Goal: Task Accomplishment & Management: Manage account settings

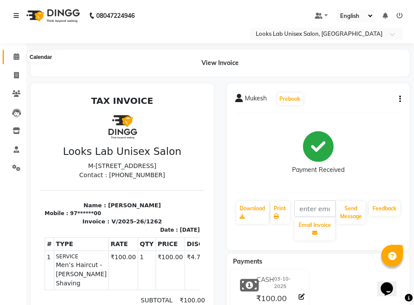
click at [14, 52] on span at bounding box center [16, 57] width 15 height 10
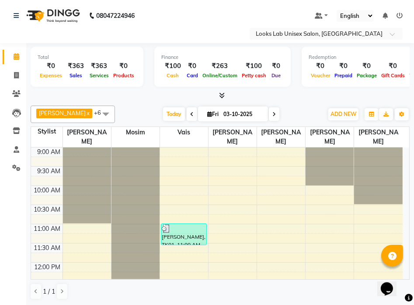
click at [89, 113] on link "x" at bounding box center [88, 113] width 4 height 7
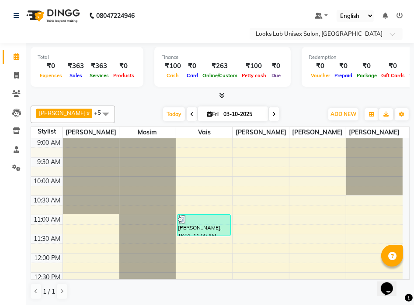
click at [86, 115] on link "x" at bounding box center [88, 113] width 4 height 7
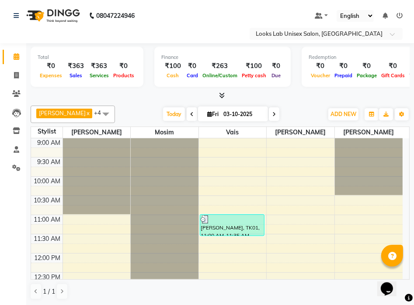
click at [97, 115] on span at bounding box center [105, 114] width 17 height 17
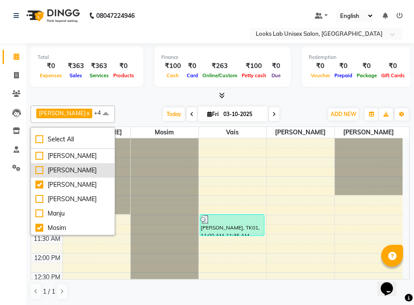
drag, startPoint x: 48, startPoint y: 178, endPoint x: 44, endPoint y: 173, distance: 6.2
click at [47, 175] on div "[PERSON_NAME]" at bounding box center [72, 170] width 75 height 9
checkbox input "true"
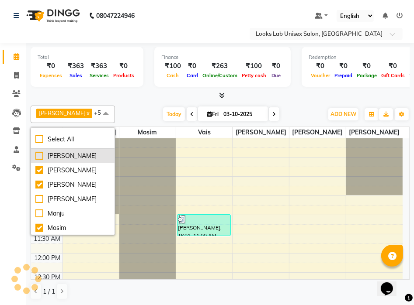
click at [37, 160] on div "[PERSON_NAME]" at bounding box center [72, 156] width 75 height 9
checkbox input "true"
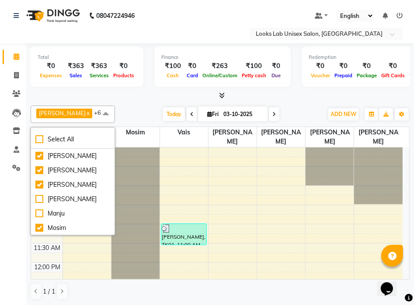
click at [115, 108] on div "[PERSON_NAME] x [PERSON_NAME] x [PERSON_NAME] x Vais x [PERSON_NAME] x [PERSON_…" at bounding box center [220, 114] width 379 height 17
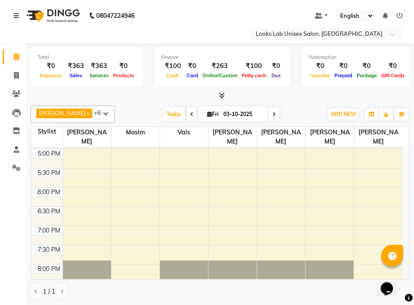
scroll to position [262, 0]
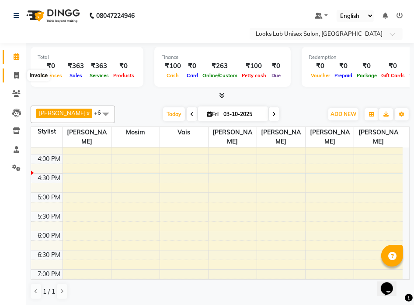
click at [17, 79] on span at bounding box center [16, 76] width 15 height 10
select select "service"
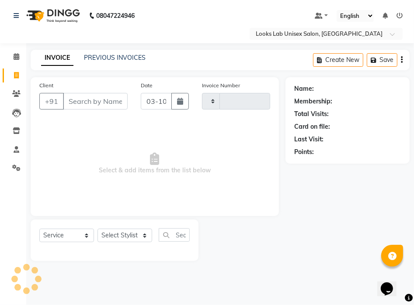
type input "1264"
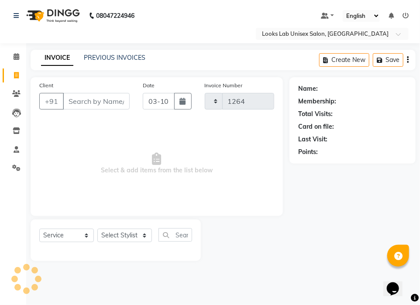
select select "9115"
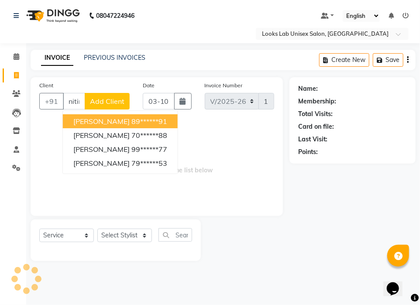
scroll to position [0, 1]
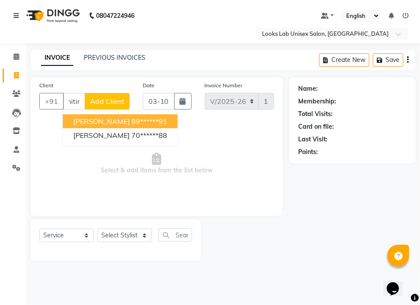
click at [110, 124] on span "[PERSON_NAME]" at bounding box center [101, 121] width 56 height 9
type input "89******91"
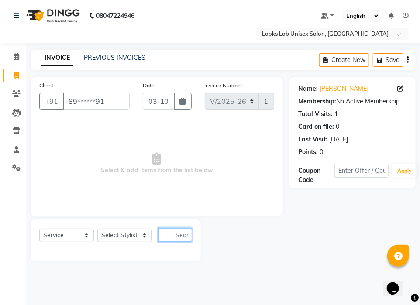
click at [180, 236] on input "text" at bounding box center [176, 236] width 34 height 14
click at [178, 237] on input "text" at bounding box center [176, 236] width 34 height 14
type input "half leg"
click at [192, 234] on div "Select Service Product Membership Package Voucher Prepaid Gift Card Select Styl…" at bounding box center [116, 241] width 170 height 42
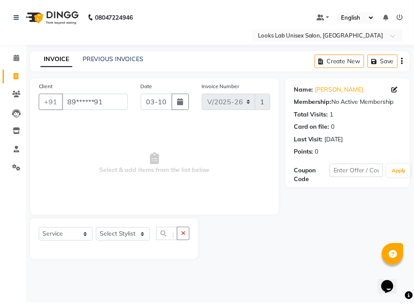
scroll to position [0, 0]
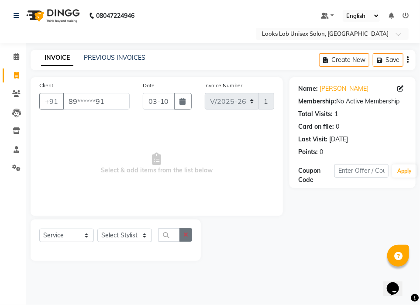
click at [186, 236] on icon "button" at bounding box center [186, 235] width 5 height 6
click at [122, 239] on select "Select Stylist [PERSON_NAME] [PERSON_NAME] [PERSON_NAME] [PERSON_NAME] Manju [P…" at bounding box center [124, 236] width 55 height 14
click at [97, 229] on select "Select Stylist [PERSON_NAME] [PERSON_NAME] [PERSON_NAME] [PERSON_NAME] Manju [P…" at bounding box center [124, 236] width 55 height 14
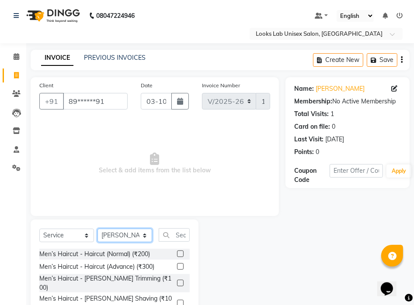
click at [140, 238] on select "Select Stylist [PERSON_NAME] [PERSON_NAME] [PERSON_NAME] [PERSON_NAME] Manju [P…" at bounding box center [124, 236] width 55 height 14
select select "93212"
click at [97, 229] on select "Select Stylist [PERSON_NAME] [PERSON_NAME] [PERSON_NAME] [PERSON_NAME] Manju [P…" at bounding box center [124, 236] width 55 height 14
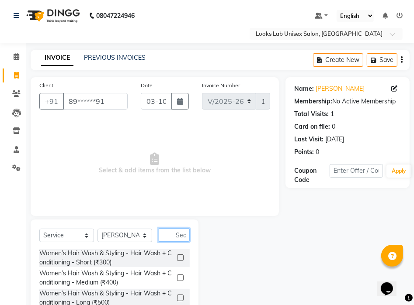
click at [170, 238] on input "text" at bounding box center [174, 236] width 31 height 14
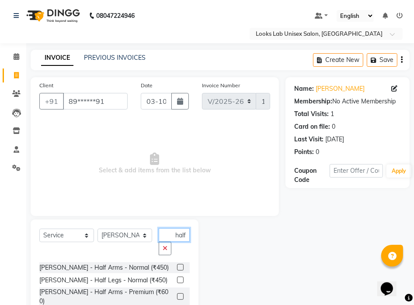
scroll to position [33, 0]
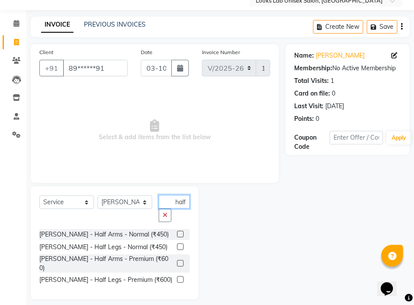
type input "half"
click at [180, 249] on label at bounding box center [180, 247] width 7 height 7
click at [180, 249] on input "checkbox" at bounding box center [180, 248] width 6 height 6
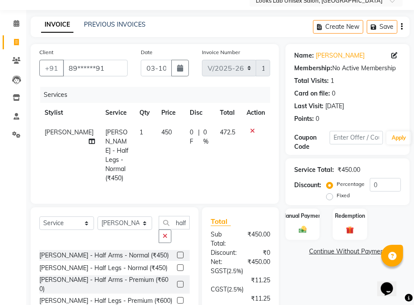
checkbox input "false"
drag, startPoint x: 175, startPoint y: 225, endPoint x: 191, endPoint y: 223, distance: 16.3
click at [191, 223] on div "Select Service Product Membership Package Voucher Prepaid Gift Card Select Styl…" at bounding box center [115, 264] width 168 height 113
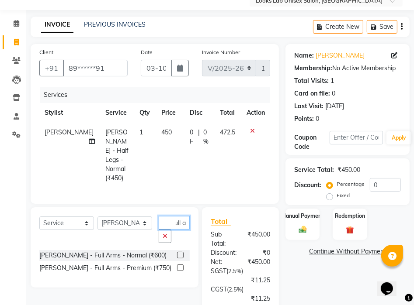
scroll to position [0, 0]
type input "f"
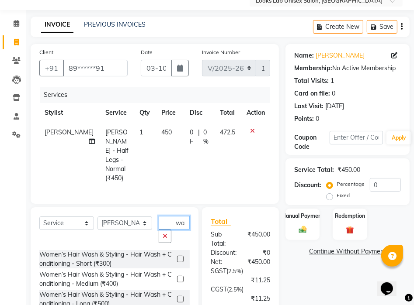
type input "w"
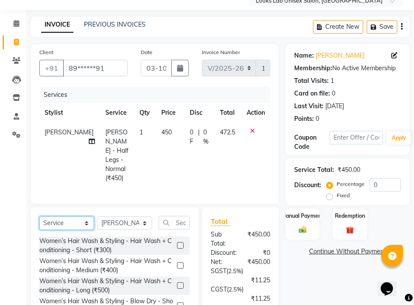
click at [76, 221] on select "Select Service Product Membership Package Voucher Prepaid Gift Card" at bounding box center [66, 224] width 55 height 14
click at [39, 217] on select "Select Service Product Membership Package Voucher Prepaid Gift Card" at bounding box center [66, 224] width 55 height 14
click at [168, 221] on input "text" at bounding box center [174, 223] width 31 height 14
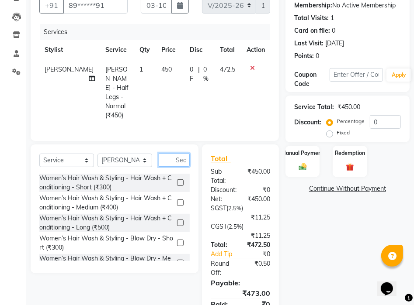
scroll to position [52, 0]
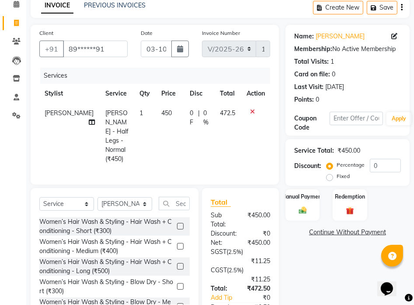
click at [252, 112] on icon at bounding box center [252, 112] width 5 height 6
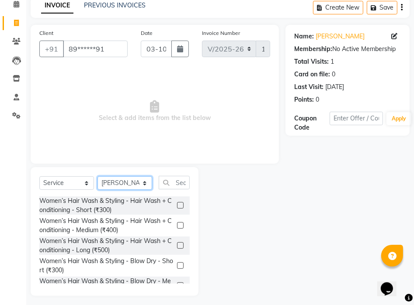
click at [133, 183] on select "Select Stylist [PERSON_NAME] [PERSON_NAME] [PERSON_NAME] [PERSON_NAME] Manju [P…" at bounding box center [124, 184] width 55 height 14
click at [97, 177] on select "Select Stylist [PERSON_NAME] [PERSON_NAME] [PERSON_NAME] [PERSON_NAME] Manju [P…" at bounding box center [124, 184] width 55 height 14
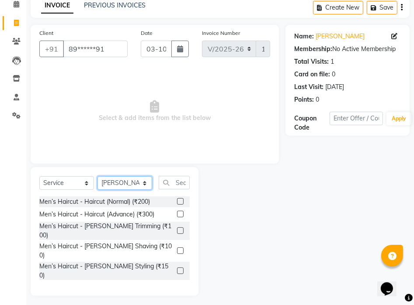
click at [146, 184] on select "Select Stylist [PERSON_NAME] [PERSON_NAME] [PERSON_NAME] [PERSON_NAME] Manju [P…" at bounding box center [124, 184] width 55 height 14
select select "93212"
click at [97, 177] on select "Select Stylist [PERSON_NAME] [PERSON_NAME] [PERSON_NAME] [PERSON_NAME] Manju [P…" at bounding box center [124, 184] width 55 height 14
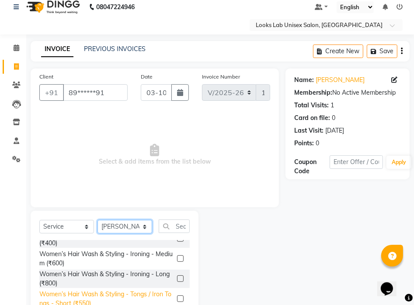
scroll to position [175, 0]
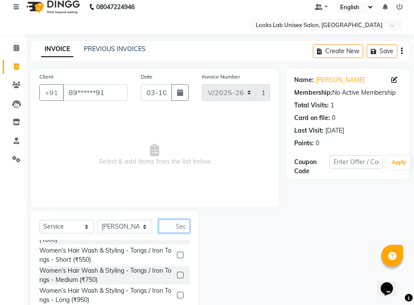
click at [184, 230] on input "text" at bounding box center [174, 227] width 31 height 14
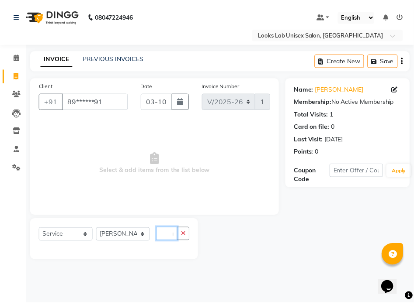
scroll to position [0, 0]
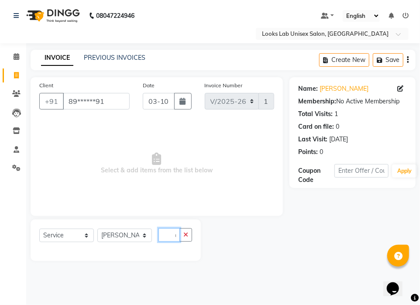
type input "w"
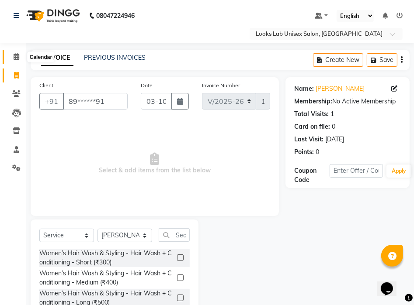
click at [16, 59] on icon at bounding box center [17, 56] width 6 height 7
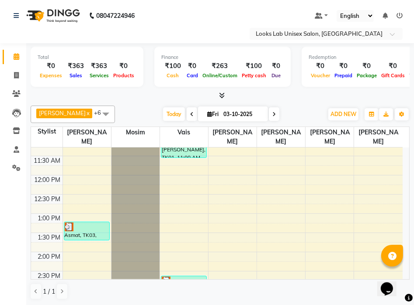
scroll to position [219, 0]
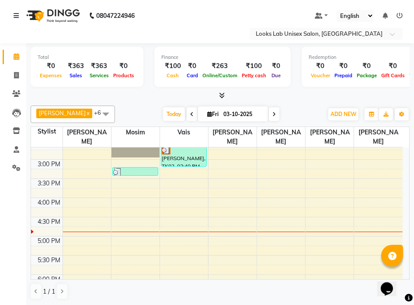
click at [233, 212] on div "9:00 AM 9:30 AM 10:00 AM 10:30 AM 11:00 AM 11:30 AM 12:00 PM 12:30 PM 1:00 PM 1…" at bounding box center [216, 179] width 371 height 500
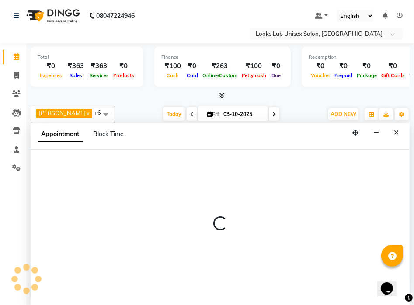
scroll to position [0, 0]
select select "93212"
select select "975"
select select "tentative"
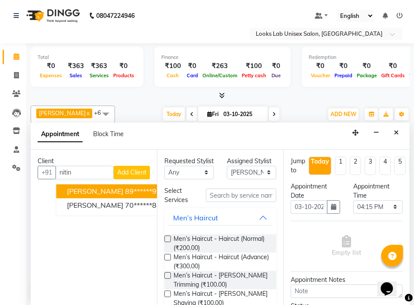
click at [90, 195] on button "nitin talwar 89******91" at bounding box center [113, 191] width 115 height 14
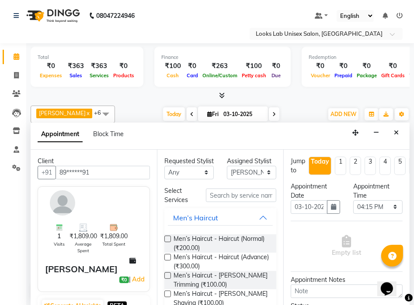
type input "89******91"
click at [236, 199] on input "text" at bounding box center [241, 196] width 70 height 14
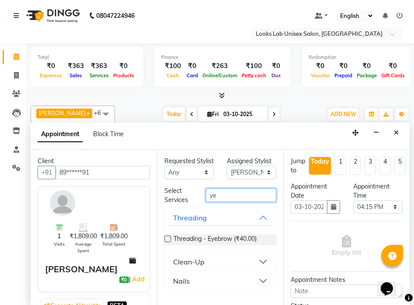
type input "y"
type input "eye"
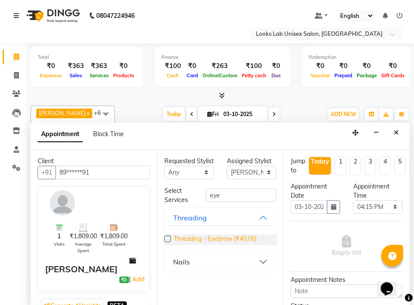
click at [229, 242] on span "Threading - Eyebrow (₹40.00)" at bounding box center [215, 240] width 83 height 11
checkbox input "false"
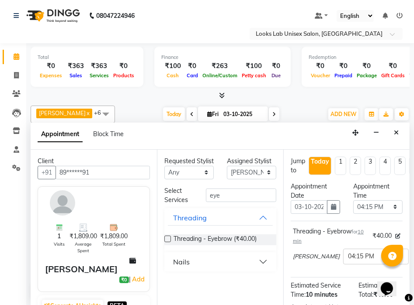
scroll to position [125, 0]
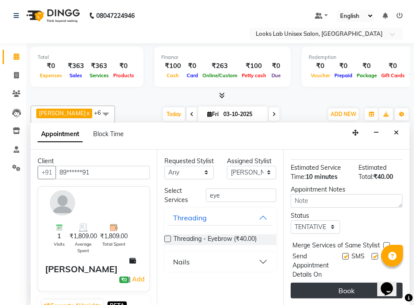
click at [353, 285] on button "Book" at bounding box center [347, 291] width 112 height 16
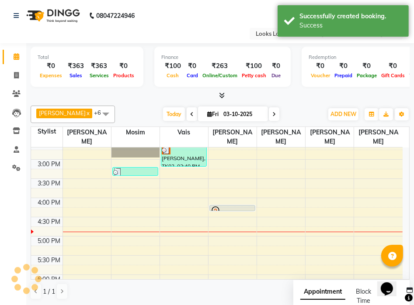
scroll to position [0, 0]
click at [249, 204] on div "9:00 AM 9:30 AM 10:00 AM 10:30 AM 11:00 AM 11:30 AM 12:00 PM 12:30 PM 1:00 PM 1…" at bounding box center [216, 179] width 371 height 500
select select "93212"
select select "960"
select select "tentative"
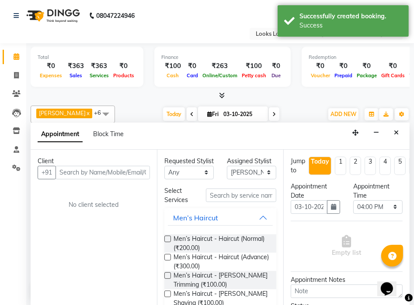
drag, startPoint x: 396, startPoint y: 130, endPoint x: 381, endPoint y: 157, distance: 30.7
click at [395, 130] on icon "Close" at bounding box center [396, 133] width 5 height 6
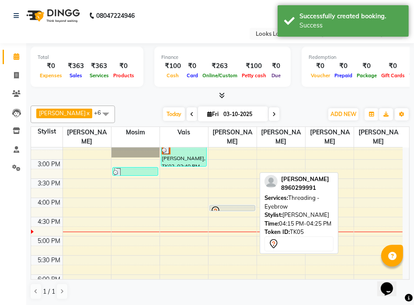
click at [239, 206] on div at bounding box center [232, 211] width 44 height 10
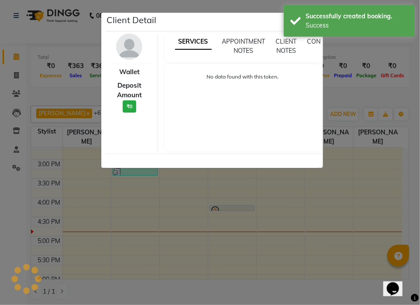
select select "7"
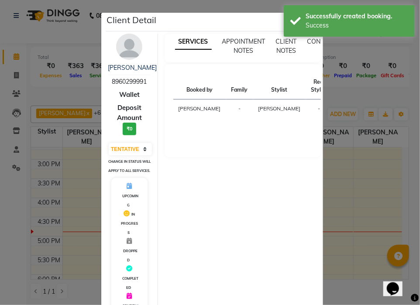
scroll to position [139, 0]
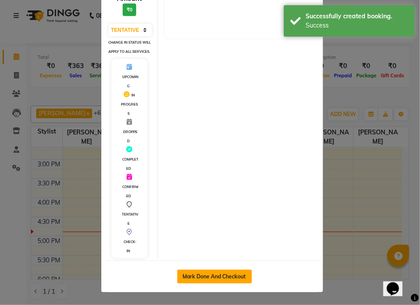
click at [232, 277] on button "Mark Done And Checkout" at bounding box center [214, 277] width 75 height 14
select select "service"
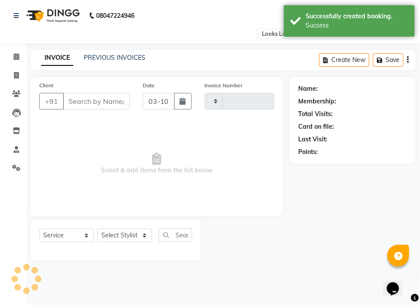
type input "1264"
select select "9115"
type input "89******91"
select select "93212"
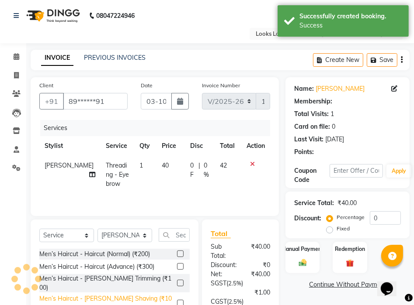
scroll to position [87, 0]
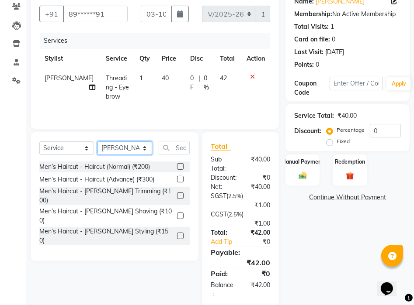
click at [121, 151] on select "Select Stylist [PERSON_NAME] [PERSON_NAME] [PERSON_NAME] [PERSON_NAME] Manju [P…" at bounding box center [124, 149] width 55 height 14
click at [179, 144] on input "text" at bounding box center [174, 148] width 31 height 14
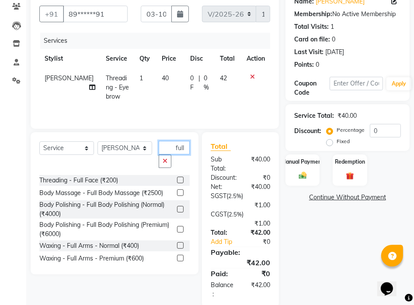
type input "full"
click at [177, 260] on label at bounding box center [180, 258] width 7 height 7
click at [177, 260] on input "checkbox" at bounding box center [180, 259] width 6 height 6
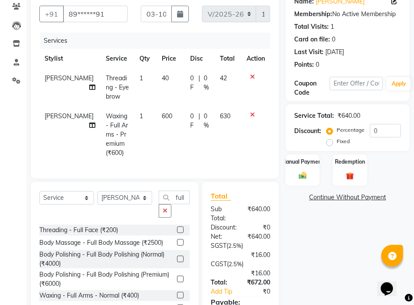
checkbox input "false"
click at [187, 198] on input "full" at bounding box center [174, 198] width 31 height 14
type input "f"
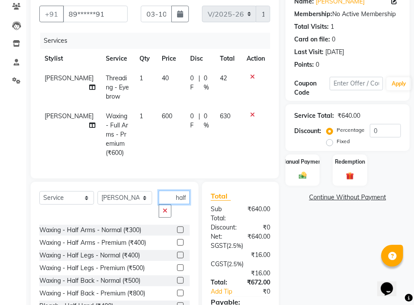
scroll to position [0, 0]
type input "half"
click at [177, 253] on label at bounding box center [180, 255] width 7 height 7
click at [177, 253] on input "checkbox" at bounding box center [180, 256] width 6 height 6
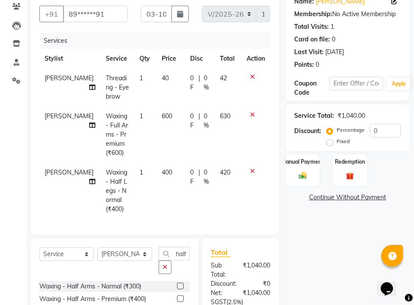
checkbox input "false"
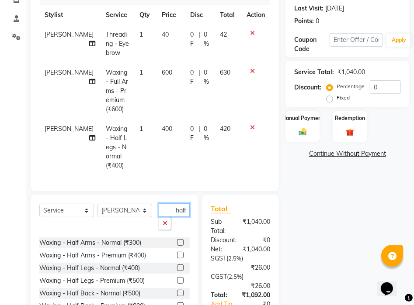
click at [187, 204] on input "half" at bounding box center [174, 211] width 31 height 14
type input "h"
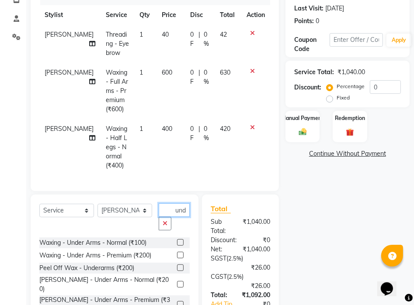
scroll to position [0, 3]
type input "unde"
click at [180, 252] on label at bounding box center [180, 255] width 7 height 7
click at [180, 253] on input "checkbox" at bounding box center [180, 256] width 6 height 6
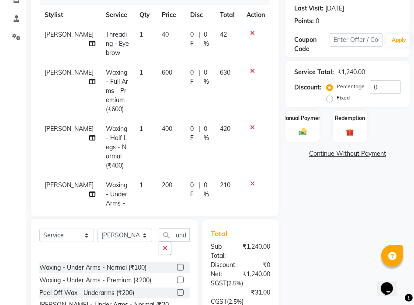
checkbox input "false"
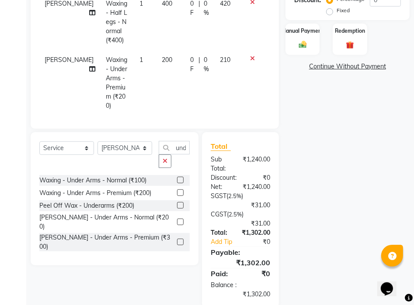
scroll to position [234, 0]
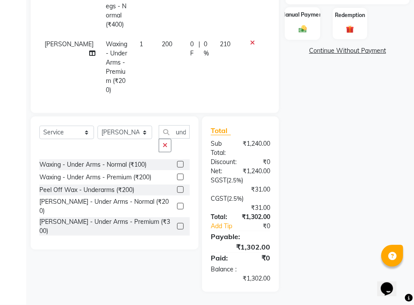
click at [307, 22] on div "Manual Payment" at bounding box center [303, 23] width 36 height 33
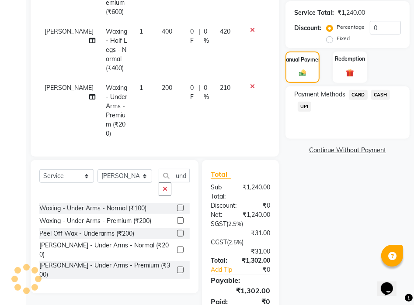
scroll to position [147, 0]
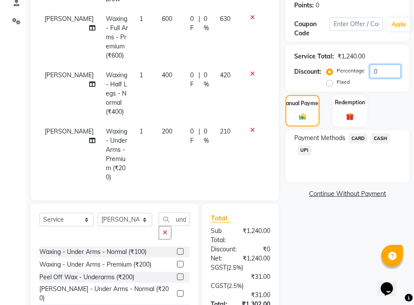
click at [378, 71] on input "0" at bounding box center [385, 72] width 31 height 14
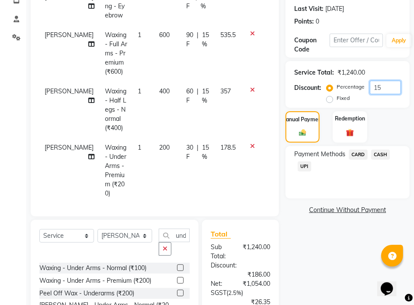
scroll to position [0, 0]
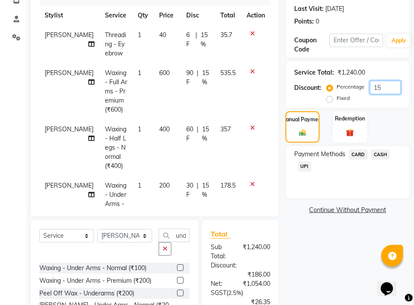
type input "15"
click at [160, 130] on span "400" at bounding box center [165, 129] width 10 height 8
select select "93212"
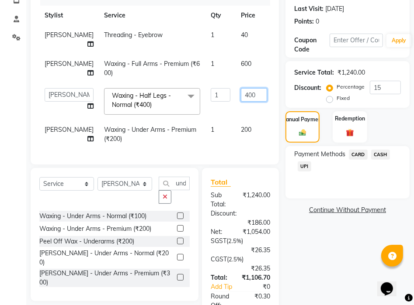
click at [241, 102] on input "400" at bounding box center [254, 95] width 26 height 14
type input "500"
click at [305, 166] on span "UPI" at bounding box center [305, 167] width 14 height 10
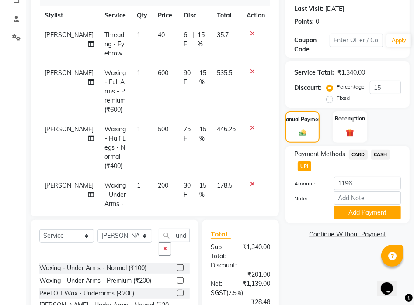
scroll to position [262, 0]
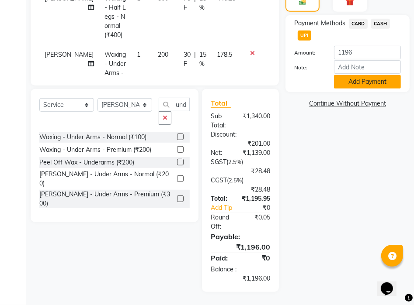
click at [348, 83] on button "Add Payment" at bounding box center [367, 82] width 67 height 14
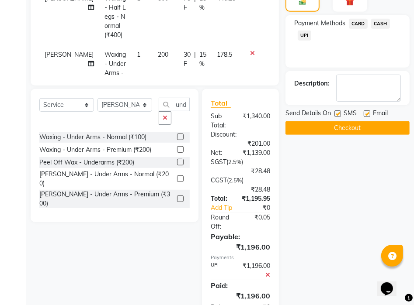
click at [352, 131] on button "Checkout" at bounding box center [347, 128] width 124 height 14
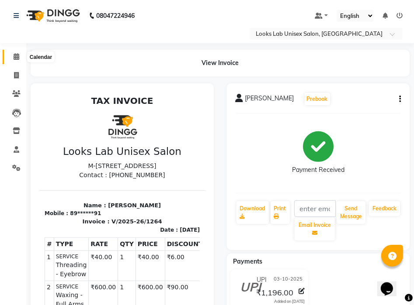
click at [17, 59] on icon at bounding box center [17, 56] width 6 height 7
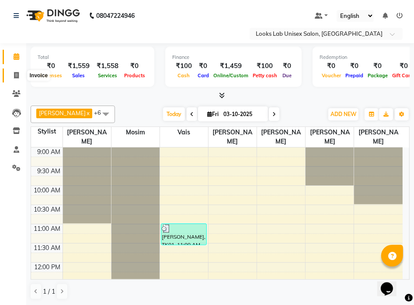
click at [16, 77] on icon at bounding box center [16, 75] width 5 height 7
select select "9115"
select select "service"
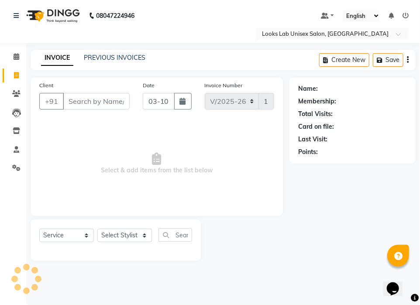
click at [121, 63] on div "INVOICE PREVIOUS INVOICES Create New Save" at bounding box center [223, 60] width 385 height 21
click at [128, 58] on link "PREVIOUS INVOICES" at bounding box center [115, 58] width 62 height 8
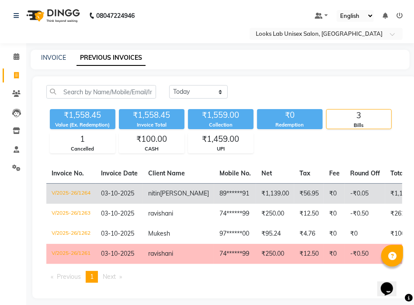
click at [163, 197] on td "nitin talwar" at bounding box center [178, 194] width 71 height 21
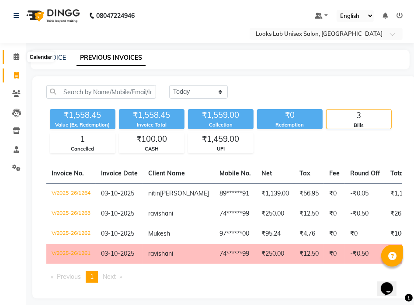
click at [15, 59] on icon at bounding box center [17, 56] width 6 height 7
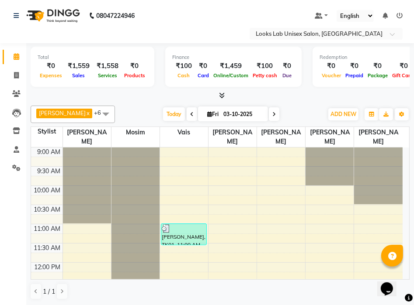
scroll to position [131, 0]
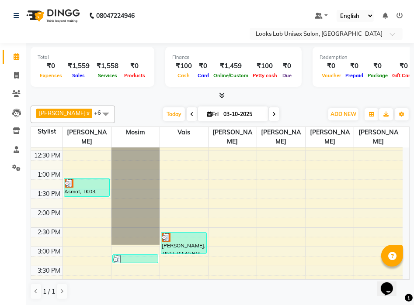
click at [77, 239] on div "9:00 AM 9:30 AM 10:00 AM 10:30 AM 11:00 AM 11:30 AM 12:00 PM 12:30 PM 1:00 PM 1…" at bounding box center [216, 267] width 371 height 500
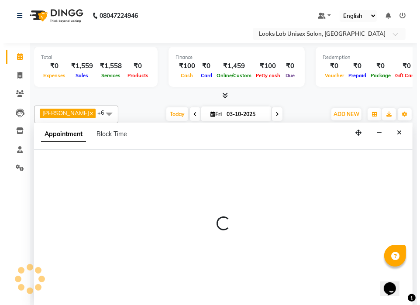
scroll to position [0, 0]
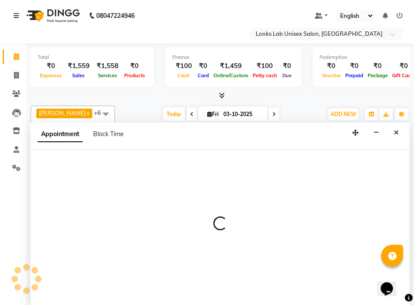
select select "93209"
select select "tentative"
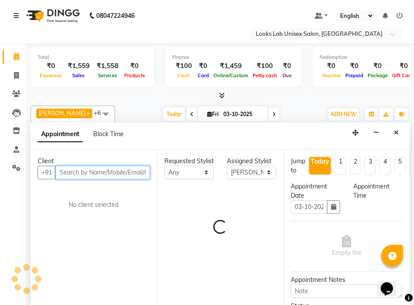
select select "885"
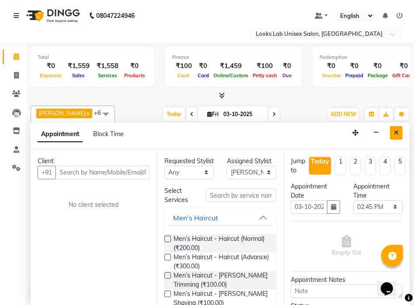
click at [391, 138] on button "Close" at bounding box center [396, 133] width 13 height 14
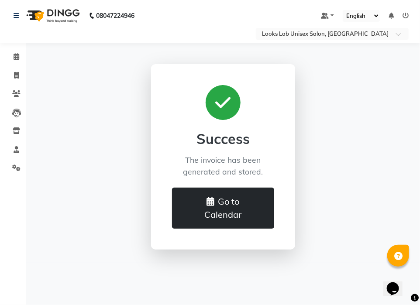
click at [229, 210] on button "Go to Calendar" at bounding box center [223, 208] width 102 height 41
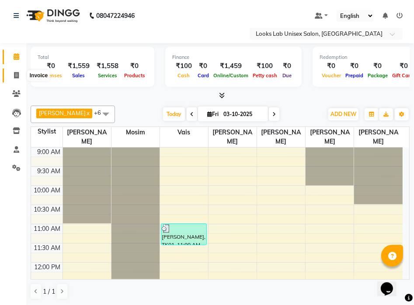
click at [11, 76] on span at bounding box center [16, 76] width 15 height 10
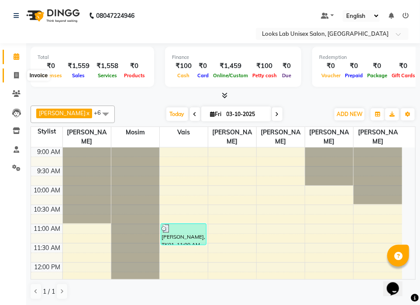
select select "9115"
select select "service"
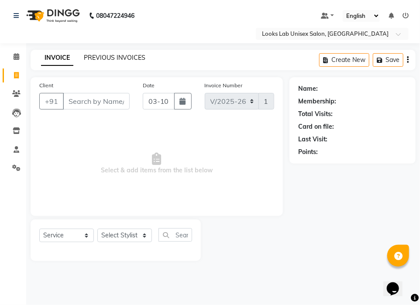
click at [105, 59] on link "PREVIOUS INVOICES" at bounding box center [115, 58] width 62 height 8
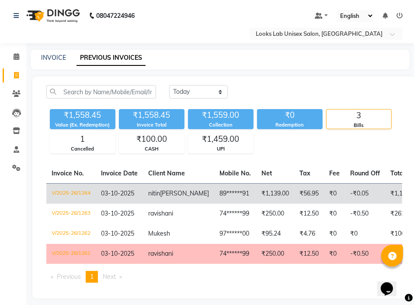
click at [180, 197] on span "talwar" at bounding box center [184, 194] width 49 height 8
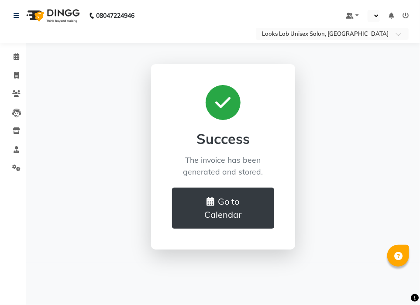
select select "en"
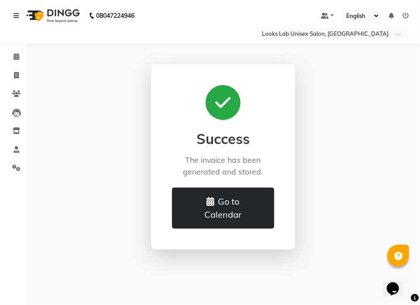
click at [221, 209] on button "Go to Calendar" at bounding box center [223, 208] width 102 height 41
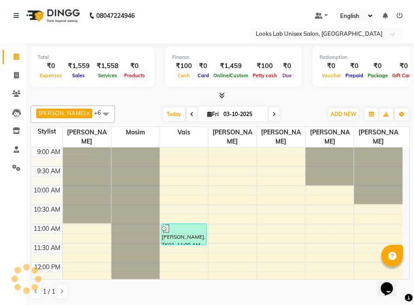
scroll to position [305, 0]
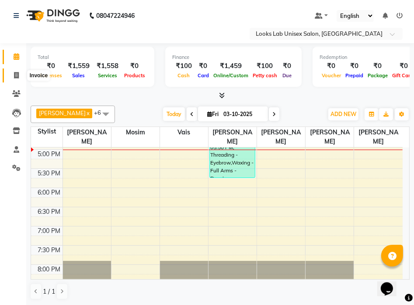
drag, startPoint x: 13, startPoint y: 78, endPoint x: 18, endPoint y: 82, distance: 6.3
click at [14, 78] on span at bounding box center [16, 76] width 15 height 10
select select "service"
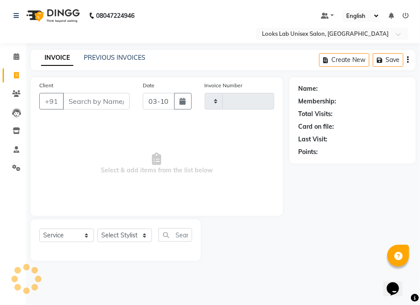
type input "1266"
select select "9115"
click at [107, 60] on link "PREVIOUS INVOICES" at bounding box center [115, 58] width 62 height 8
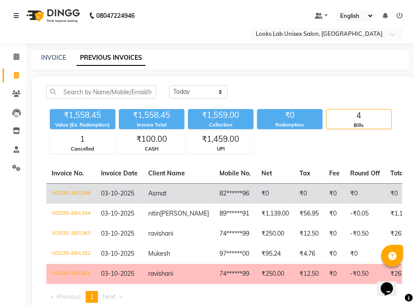
click at [129, 196] on span "03-10-2025" at bounding box center [117, 194] width 33 height 8
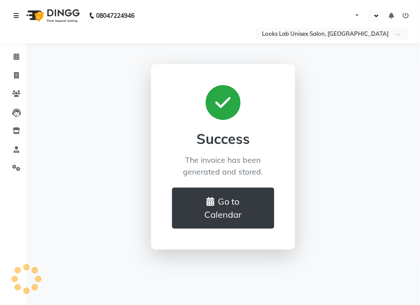
select select "en"
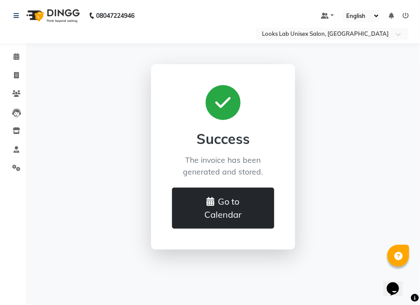
click at [222, 222] on button "Go to Calendar" at bounding box center [223, 208] width 102 height 41
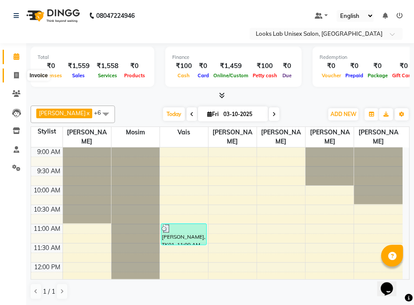
click at [17, 73] on icon at bounding box center [16, 75] width 5 height 7
select select "service"
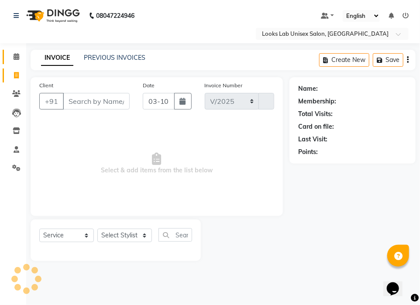
select select "9115"
type input "1266"
click at [115, 58] on link "PREVIOUS INVOICES" at bounding box center [115, 58] width 62 height 8
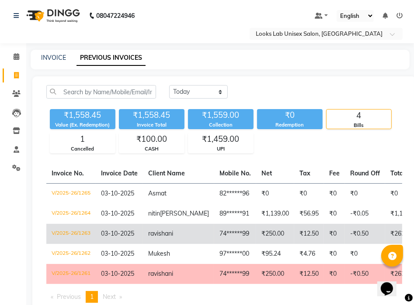
click at [214, 237] on td "74******99" at bounding box center [235, 234] width 42 height 20
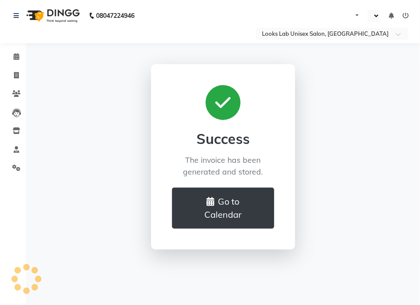
select select "en"
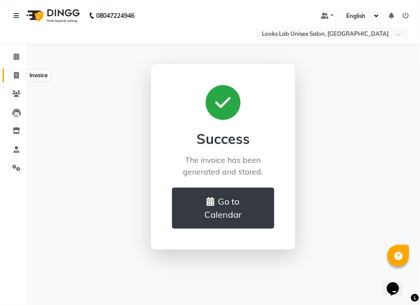
click at [15, 80] on span at bounding box center [16, 76] width 15 height 10
select select "9115"
select select "service"
select select "en"
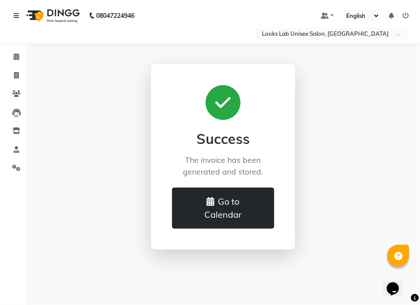
click at [204, 216] on button "Go to Calendar" at bounding box center [223, 208] width 102 height 41
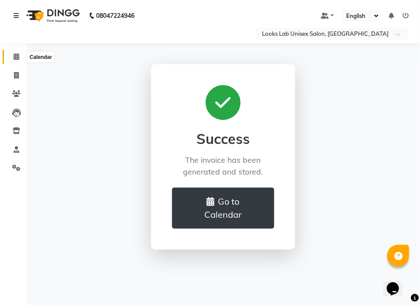
click at [15, 58] on icon at bounding box center [17, 56] width 6 height 7
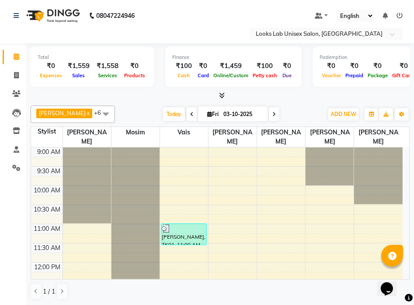
scroll to position [87, 0]
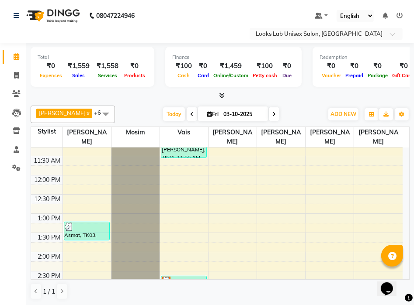
click at [76, 246] on div "9:00 AM 9:30 AM 10:00 AM 10:30 AM 11:00 AM 11:30 AM 12:00 PM 12:30 PM 1:00 PM 1…" at bounding box center [216, 310] width 371 height 500
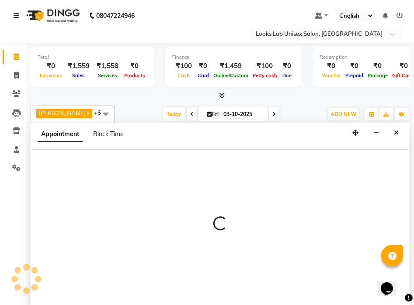
scroll to position [0, 0]
select select "93209"
select select "825"
select select "tentative"
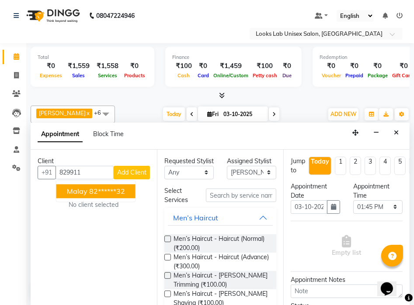
click at [101, 192] on ngb-highlight "82******32" at bounding box center [107, 191] width 36 height 9
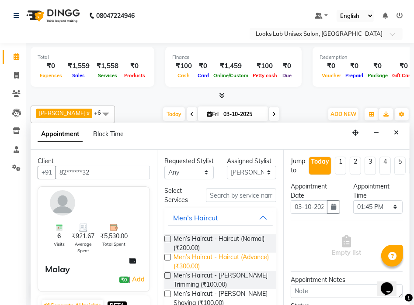
type input "82******32"
click at [203, 270] on span "Men’s Haircut - Haircut (Advance) (₹300.00)" at bounding box center [222, 262] width 96 height 18
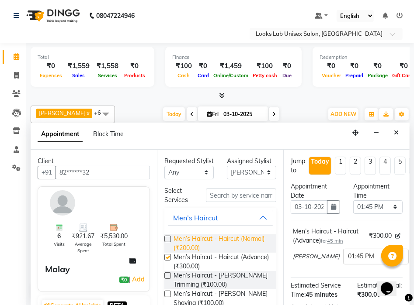
checkbox input "false"
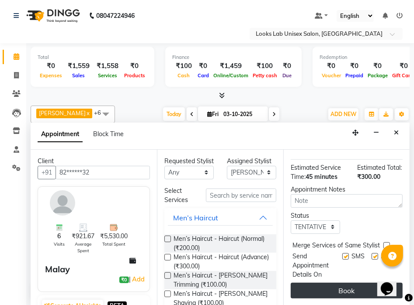
click at [369, 288] on button "Book" at bounding box center [347, 291] width 112 height 16
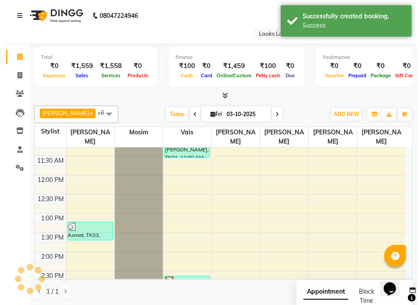
scroll to position [0, 0]
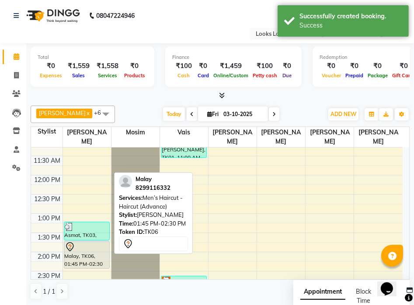
click at [85, 264] on div "Malay, TK06, 01:45 PM-02:30 PM, Men’s Haircut - Haircut (Advance)" at bounding box center [86, 255] width 45 height 27
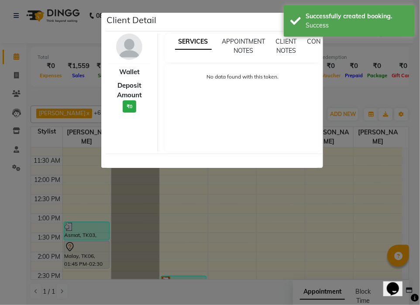
select select "7"
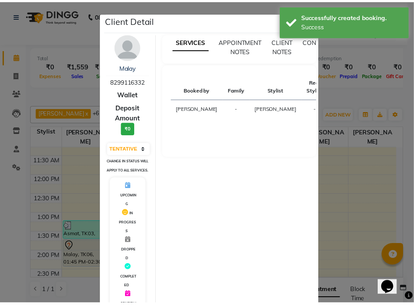
scroll to position [131, 0]
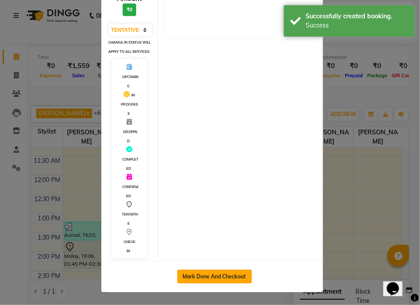
click at [229, 284] on button "Mark Done And Checkout" at bounding box center [214, 277] width 75 height 14
select select "service"
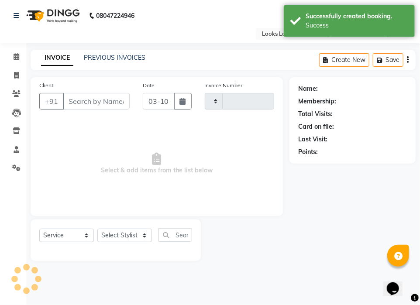
type input "1266"
select select "9115"
type input "82******32"
select select "93209"
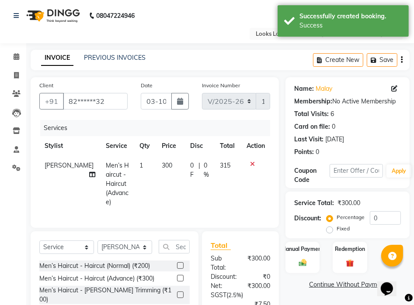
scroll to position [44, 0]
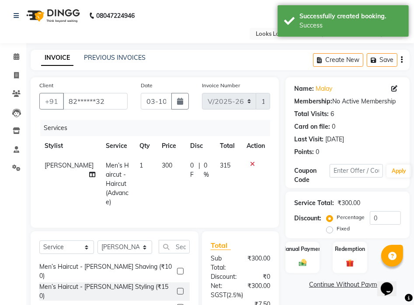
click at [177, 288] on label at bounding box center [180, 291] width 7 height 7
click at [177, 289] on input "checkbox" at bounding box center [180, 292] width 6 height 6
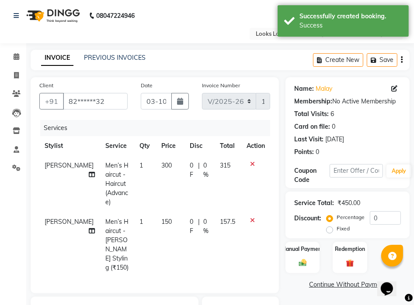
checkbox input "false"
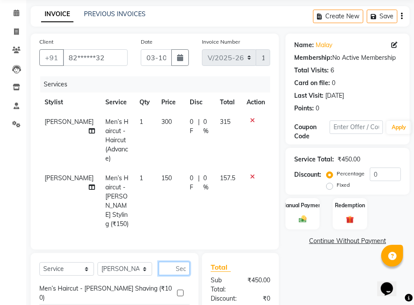
click at [173, 262] on input "text" at bounding box center [174, 269] width 31 height 14
click at [180, 262] on input "text" at bounding box center [174, 269] width 31 height 14
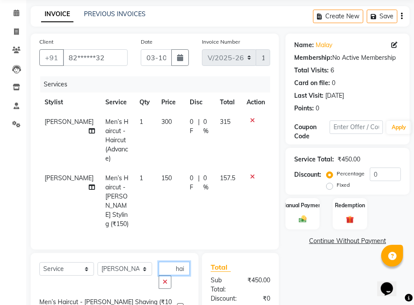
scroll to position [0, 0]
type input "h"
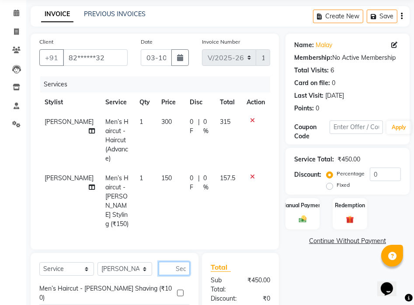
type input "e"
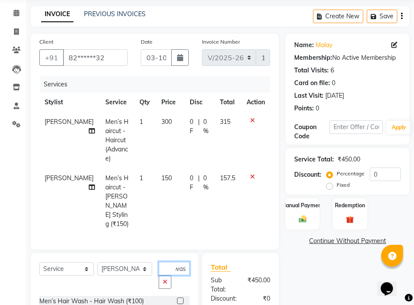
scroll to position [0, 5]
type input "wash"
click at [177, 298] on label at bounding box center [180, 301] width 7 height 7
click at [177, 299] on input "checkbox" at bounding box center [180, 302] width 6 height 6
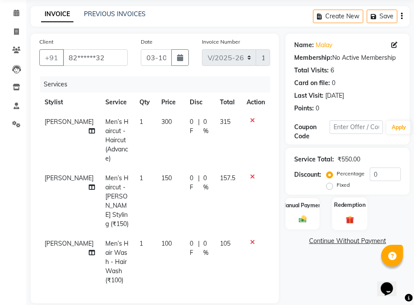
checkbox input "false"
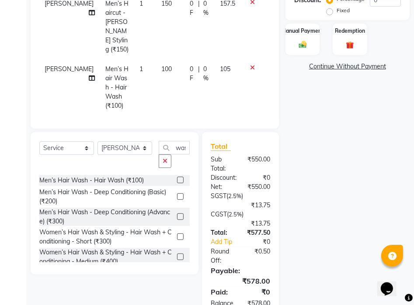
scroll to position [131, 0]
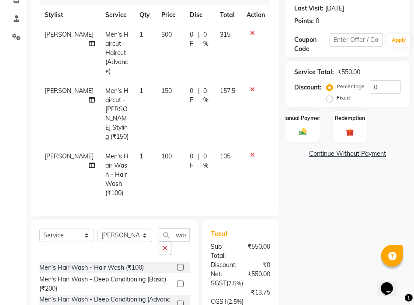
click at [49, 38] on span "[PERSON_NAME]" at bounding box center [69, 35] width 49 height 8
select select "93209"
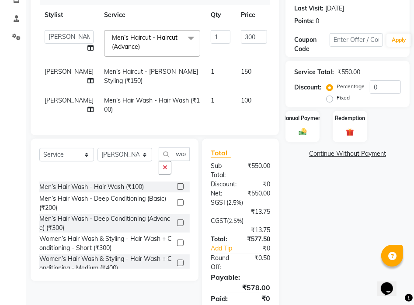
click at [116, 48] on span "Men’s Haircut - Haircut (Advance) x" at bounding box center [148, 42] width 77 height 19
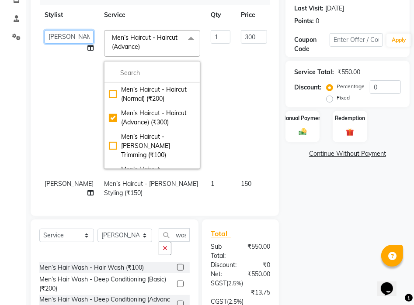
click at [53, 36] on select "[PERSON_NAME] [PERSON_NAME] [PERSON_NAME] [PERSON_NAME] Manju [PERSON_NAME] [PE…" at bounding box center [69, 37] width 49 height 14
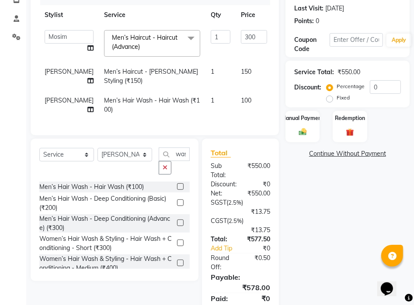
select select "93210"
click at [51, 72] on span "[PERSON_NAME]" at bounding box center [69, 72] width 49 height 8
select select "93209"
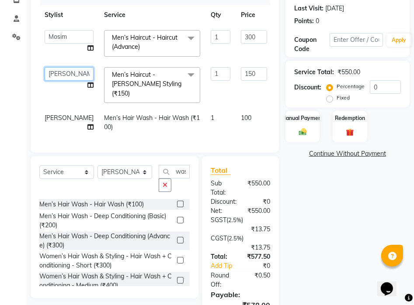
click at [51, 72] on select "[PERSON_NAME] [PERSON_NAME] [PERSON_NAME] [PERSON_NAME] Manju [PERSON_NAME] [PE…" at bounding box center [69, 74] width 49 height 14
select select "93210"
click at [45, 114] on span "[PERSON_NAME]" at bounding box center [69, 118] width 49 height 8
select select "93209"
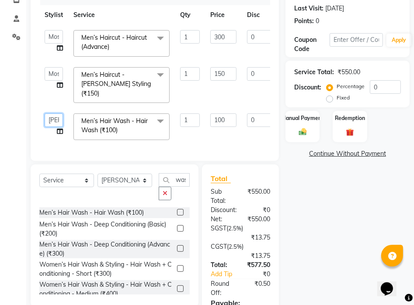
click at [53, 114] on select "[PERSON_NAME] [PERSON_NAME] [PERSON_NAME] [PERSON_NAME] Manju [PERSON_NAME] [PE…" at bounding box center [54, 121] width 18 height 14
select select "93210"
click at [128, 42] on span "Men’s Haircut - Haircut (Advance)" at bounding box center [114, 42] width 66 height 17
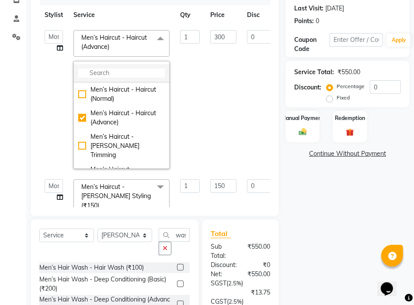
click at [122, 80] on li at bounding box center [121, 73] width 95 height 18
click at [120, 77] on input "multiselect-search" at bounding box center [121, 73] width 87 height 9
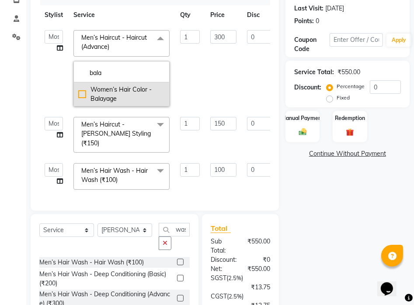
type input "bala"
click at [135, 96] on div "Women’s Hair Color - Balayage" at bounding box center [121, 94] width 87 height 18
checkbox input "true"
type input "1"
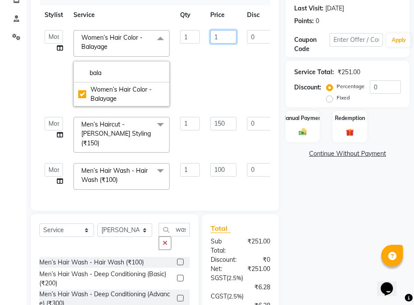
click at [221, 35] on input "1" at bounding box center [223, 37] width 26 height 14
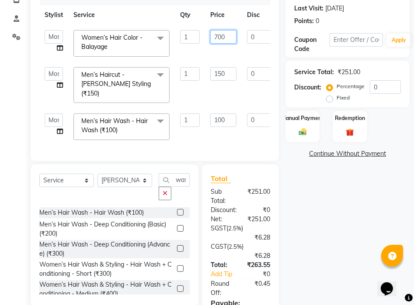
type input "7000"
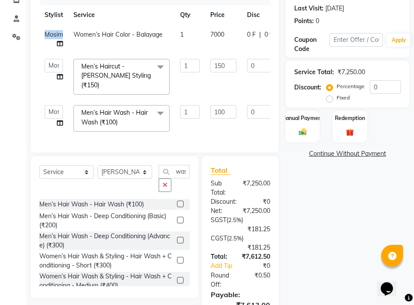
click at [50, 35] on span "Mosim" at bounding box center [54, 35] width 18 height 8
select select "93210"
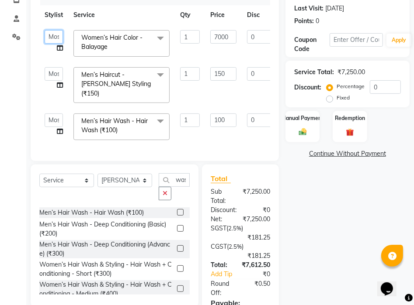
click at [50, 35] on select "[PERSON_NAME] [PERSON_NAME] [PERSON_NAME] [PERSON_NAME] Manju [PERSON_NAME] [PE…" at bounding box center [54, 37] width 18 height 14
select select "93209"
click at [104, 174] on select "Select Stylist [PERSON_NAME] [PERSON_NAME] [PERSON_NAME] [PERSON_NAME] Manju [P…" at bounding box center [124, 181] width 55 height 14
select select "93210"
click at [97, 174] on select "Select Stylist [PERSON_NAME] [PERSON_NAME] [PERSON_NAME] [PERSON_NAME] Manju [P…" at bounding box center [124, 181] width 55 height 14
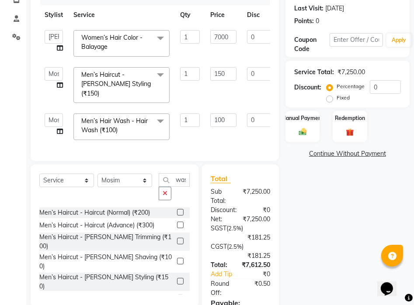
click at [177, 223] on label at bounding box center [180, 225] width 7 height 7
click at [177, 223] on input "checkbox" at bounding box center [180, 226] width 6 height 6
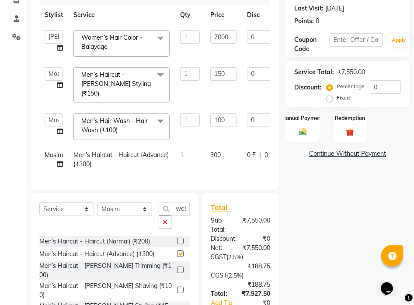
checkbox input "false"
click at [126, 206] on select "Select Stylist [PERSON_NAME] [PERSON_NAME] [PERSON_NAME] [PERSON_NAME] Manju [P…" at bounding box center [124, 210] width 55 height 14
select select "93209"
click at [97, 203] on select "Select Stylist [PERSON_NAME] [PERSON_NAME] [PERSON_NAME] [PERSON_NAME] Manju [P…" at bounding box center [124, 210] width 55 height 14
click at [182, 202] on input "wash" at bounding box center [174, 209] width 31 height 14
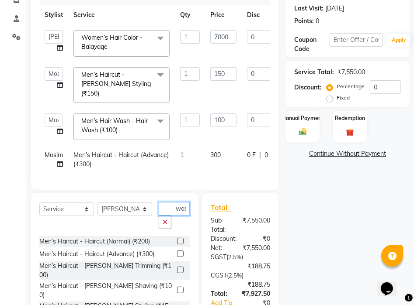
click at [186, 204] on input "wash" at bounding box center [174, 209] width 31 height 14
click at [186, 208] on input "wash" at bounding box center [174, 209] width 31 height 14
drag, startPoint x: 189, startPoint y: 205, endPoint x: 149, endPoint y: 196, distance: 41.2
click at [152, 211] on div "Select Service Product Membership Package Voucher Prepaid Gift Card Select Styl…" at bounding box center [114, 219] width 150 height 34
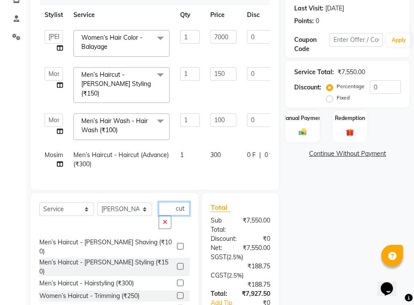
scroll to position [51, 0]
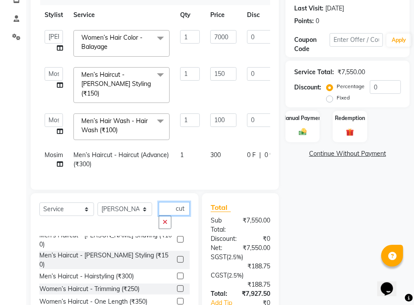
type input "cut"
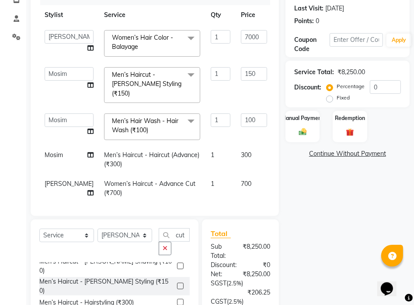
checkbox input "false"
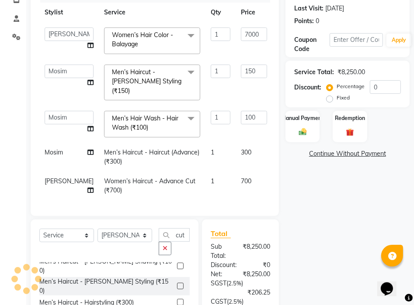
click at [272, 172] on td "0 F | 0 %" at bounding box center [312, 186] width 80 height 29
select select "93209"
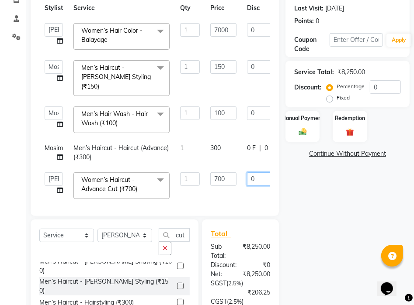
click at [250, 173] on input "0" at bounding box center [260, 180] width 26 height 14
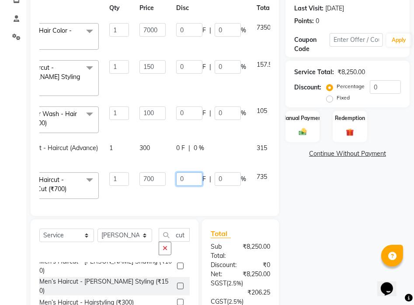
scroll to position [7, 114]
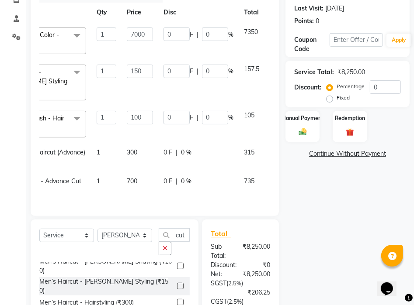
click at [163, 177] on div "0 F | 0 %" at bounding box center [198, 181] width 70 height 9
select select "93209"
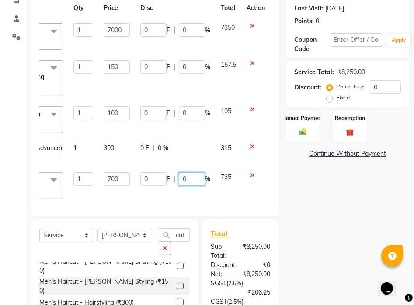
click at [179, 173] on input "0" at bounding box center [192, 180] width 26 height 14
type input "100"
click at [179, 107] on input "0" at bounding box center [192, 114] width 26 height 14
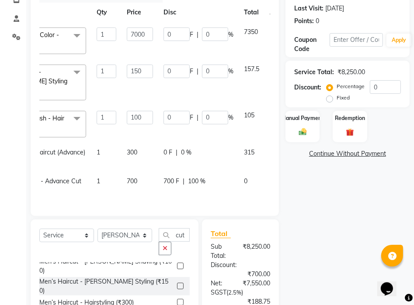
scroll to position [0, 114]
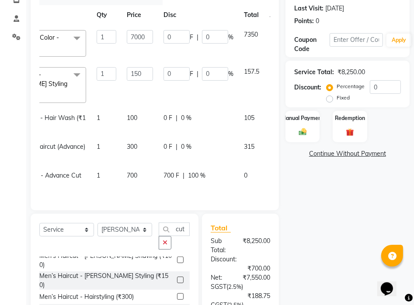
click at [181, 142] on span "0 %" at bounding box center [186, 146] width 10 height 9
select select "93210"
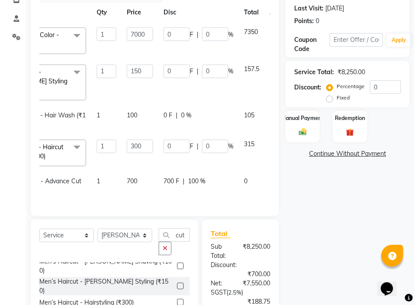
scroll to position [0, 114]
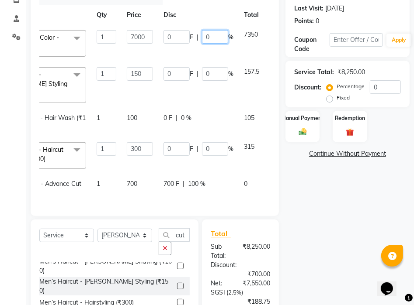
click at [202, 38] on input "0" at bounding box center [215, 37] width 26 height 14
type input "20"
click at [340, 209] on div "Name: Malay Membership: No Active Membership Total Visits: 6 Card on file: 0 La…" at bounding box center [350, 184] width 131 height 477
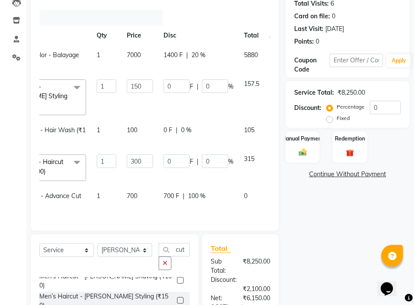
scroll to position [81, 0]
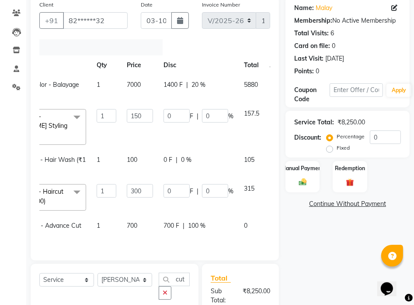
click at [191, 87] on span "20 %" at bounding box center [198, 84] width 14 height 9
select select "93209"
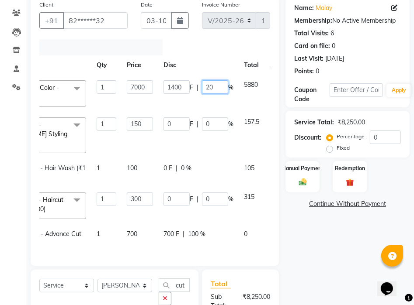
click at [202, 87] on input "20" at bounding box center [215, 87] width 26 height 14
type input "2"
type input "15"
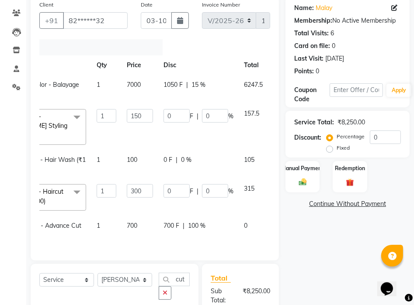
click at [289, 243] on div "Name: Malay Membership: No Active Membership Total Visits: 6 Card on file: 0 La…" at bounding box center [350, 223] width 131 height 453
click at [309, 183] on div "Manual Payment" at bounding box center [303, 176] width 36 height 33
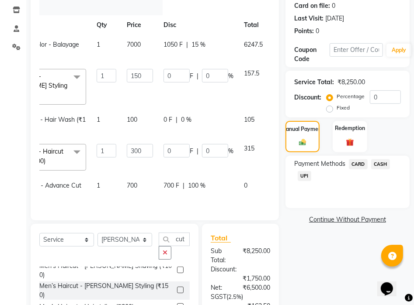
scroll to position [149, 0]
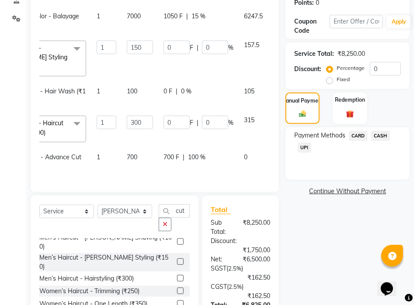
click at [378, 134] on span "CASH" at bounding box center [380, 136] width 19 height 10
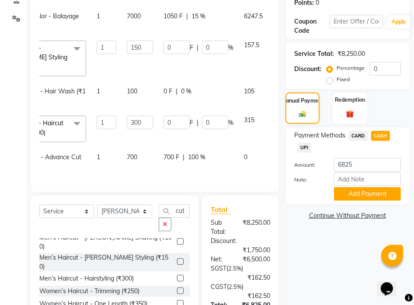
click at [337, 81] on label "Fixed" at bounding box center [343, 80] width 13 height 8
click at [330, 81] on input "Fixed" at bounding box center [331, 79] width 6 height 6
radio input "true"
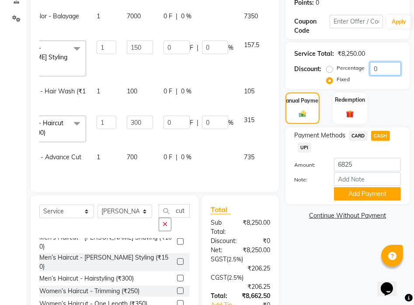
click at [385, 66] on input "0" at bounding box center [385, 69] width 31 height 14
click at [163, 14] on td "0 F | 0 %" at bounding box center [198, 21] width 80 height 29
select select "93209"
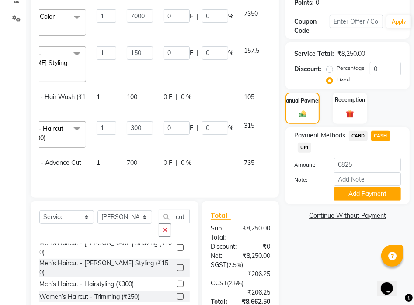
scroll to position [8, 114]
click at [202, 10] on input "0" at bounding box center [215, 16] width 26 height 14
click at [202, 10] on input "150" at bounding box center [215, 16] width 26 height 14
type input "15"
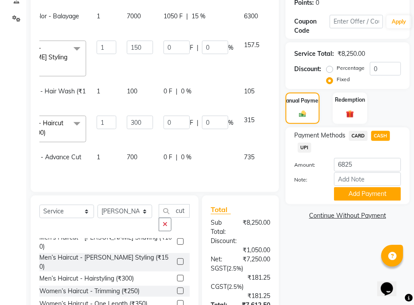
click at [181, 153] on span "0 %" at bounding box center [186, 157] width 10 height 9
select select "93209"
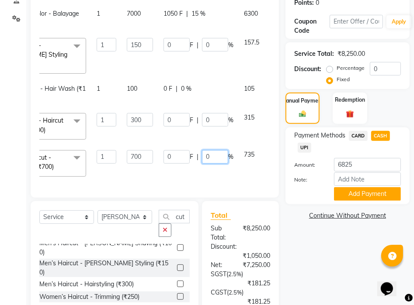
drag, startPoint x: 171, startPoint y: 151, endPoint x: 176, endPoint y: 150, distance: 4.5
click at [202, 151] on input "0" at bounding box center [215, 157] width 26 height 14
type input "100"
click at [323, 262] on div "Name: Malay Membership: No Active Membership Total Visits: 6 Card on file: 0 La…" at bounding box center [350, 166] width 131 height 477
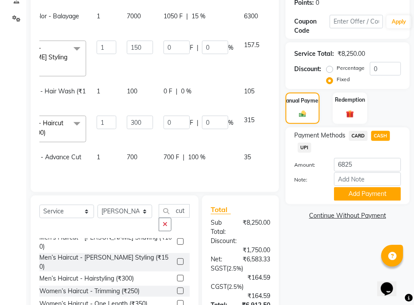
click at [361, 134] on span "CARD" at bounding box center [358, 136] width 19 height 10
type input "6913"
drag, startPoint x: 217, startPoint y: 146, endPoint x: 229, endPoint y: 150, distance: 13.0
click at [239, 148] on td "35" at bounding box center [252, 162] width 26 height 29
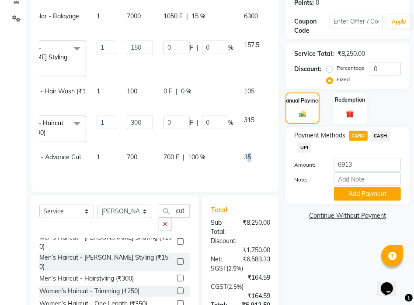
select select "93209"
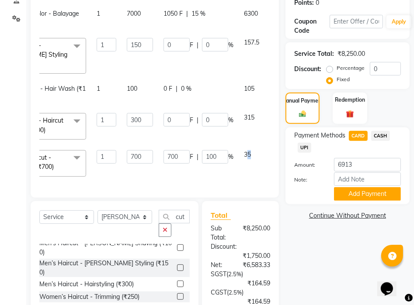
scroll to position [8, 114]
click at [244, 151] on span "35" at bounding box center [247, 155] width 7 height 8
drag, startPoint x: 222, startPoint y: 146, endPoint x: 214, endPoint y: 152, distance: 9.8
click at [239, 152] on td "35" at bounding box center [252, 163] width 26 height 37
click at [385, 132] on span "CASH" at bounding box center [380, 136] width 19 height 10
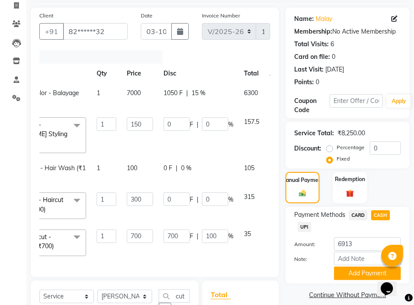
scroll to position [41, 0]
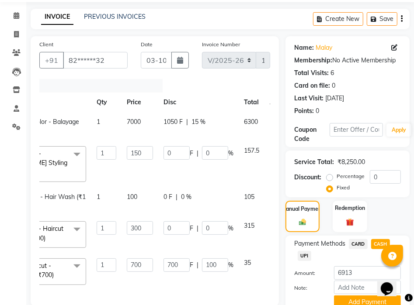
click at [191, 118] on span "15 %" at bounding box center [198, 122] width 14 height 9
select select "93209"
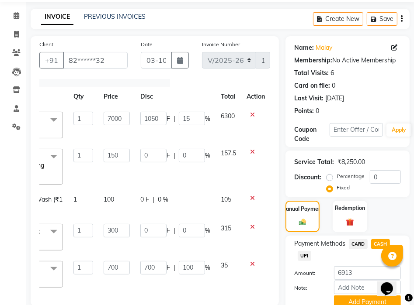
scroll to position [7, 114]
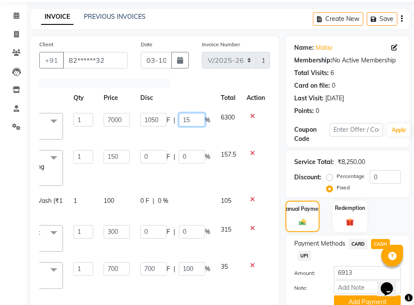
drag, startPoint x: 195, startPoint y: 116, endPoint x: 183, endPoint y: 115, distance: 12.2
click at [183, 115] on input "15" at bounding box center [192, 120] width 26 height 14
click at [179, 118] on input "15" at bounding box center [192, 120] width 26 height 14
click at [191, 123] on input "15" at bounding box center [192, 120] width 26 height 14
type input "16"
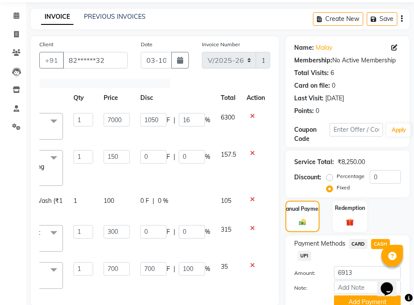
click at [357, 244] on span "CARD" at bounding box center [358, 244] width 19 height 10
type input "6843"
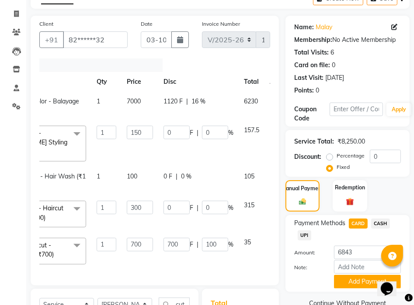
scroll to position [53, 0]
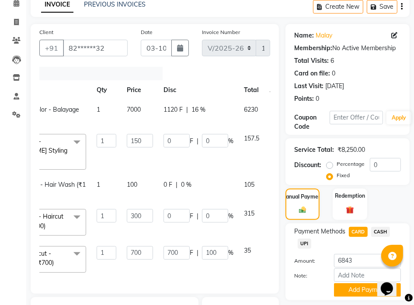
click at [191, 109] on span "16 %" at bounding box center [198, 109] width 14 height 9
select select "93209"
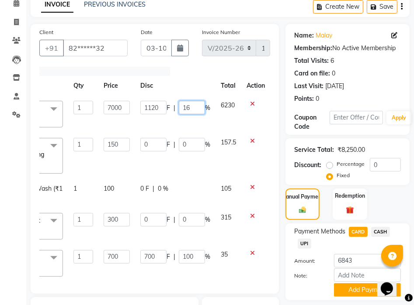
click at [186, 107] on input "16" at bounding box center [192, 108] width 26 height 14
type input "16.6"
click at [387, 237] on div "CASH" at bounding box center [379, 233] width 22 height 12
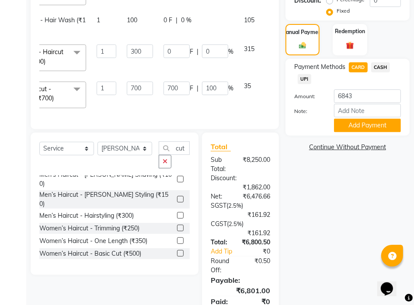
scroll to position [262, 0]
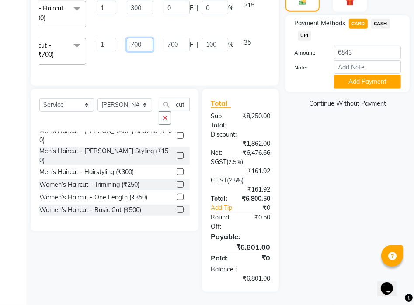
click at [127, 41] on input "700" at bounding box center [140, 45] width 26 height 14
type input "700"
click at [369, 206] on div "Name: Malay Membership: No Active Membership Total Visits: 6 Card on file: 0 La…" at bounding box center [350, 54] width 131 height 477
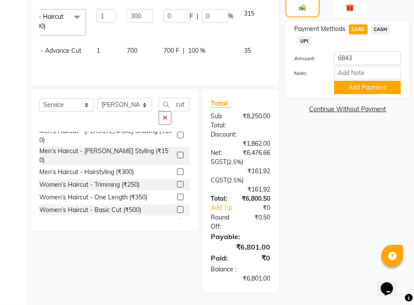
click at [382, 24] on span "CASH" at bounding box center [380, 29] width 19 height 10
click at [302, 36] on span "UPI" at bounding box center [305, 41] width 14 height 10
drag, startPoint x: 362, startPoint y: 52, endPoint x: 323, endPoint y: 59, distance: 40.0
click at [323, 59] on div "Amount: 6801" at bounding box center [348, 59] width 120 height 15
type input "4000"
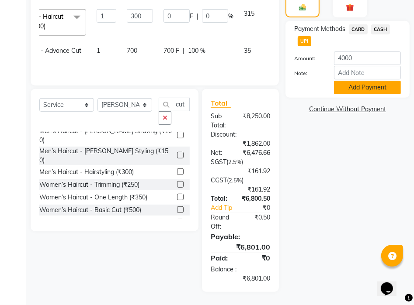
click at [357, 81] on button "Add Payment" at bounding box center [367, 88] width 67 height 14
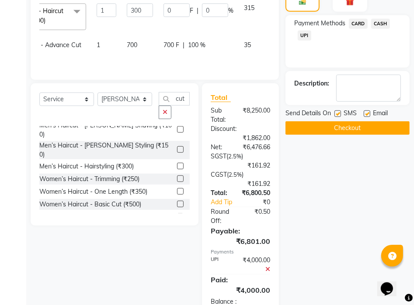
click at [385, 25] on span "CASH" at bounding box center [380, 24] width 19 height 10
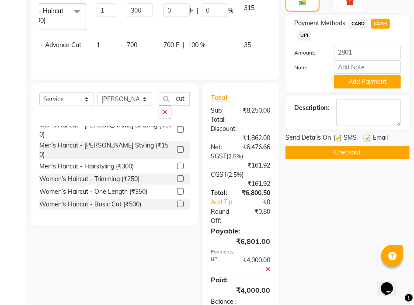
drag, startPoint x: 369, startPoint y: 83, endPoint x: 369, endPoint y: 99, distance: 16.2
click at [369, 97] on div "Name: Malay Membership: No Active Membership Total Visits: 6 Card on file: 0 La…" at bounding box center [350, 70] width 131 height 509
click at [367, 83] on button "Add Payment" at bounding box center [367, 82] width 67 height 14
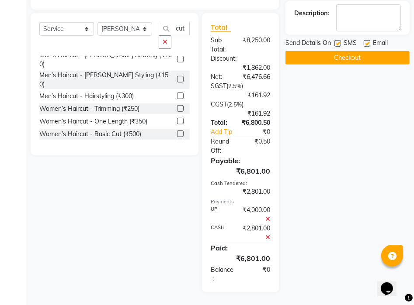
scroll to position [339, 0]
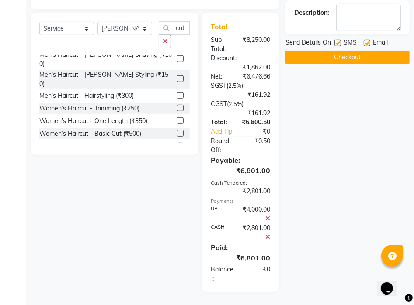
click at [361, 55] on button "Checkout" at bounding box center [347, 58] width 124 height 14
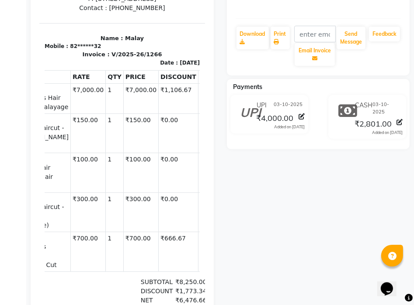
scroll to position [131, 0]
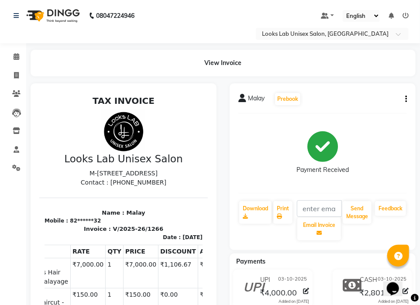
select select "service"
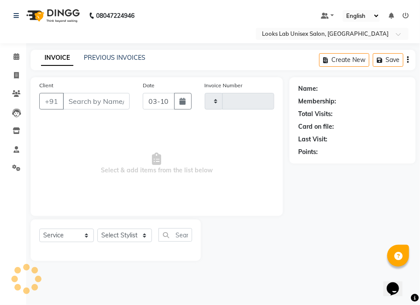
type input "1267"
select select "9115"
type input "82******32"
select select "93210"
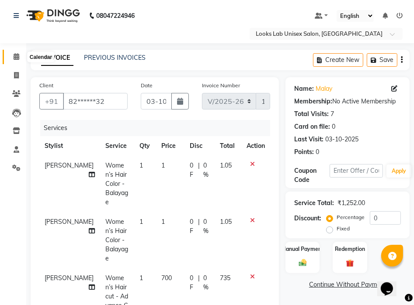
drag, startPoint x: 11, startPoint y: 56, endPoint x: 19, endPoint y: 59, distance: 9.0
click at [12, 56] on span at bounding box center [16, 57] width 15 height 10
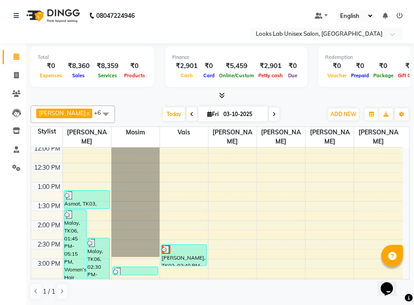
scroll to position [95, 0]
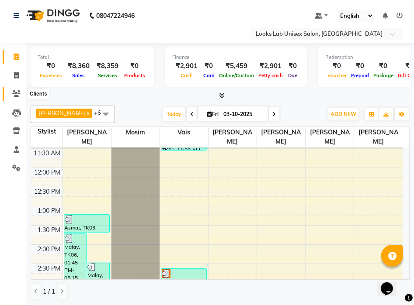
click at [18, 90] on span at bounding box center [16, 94] width 15 height 10
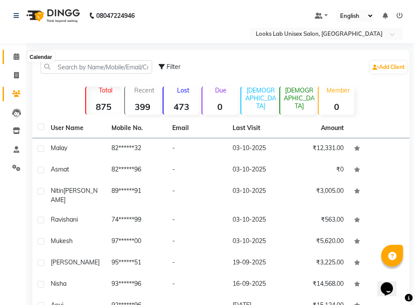
click at [17, 59] on icon at bounding box center [17, 56] width 6 height 7
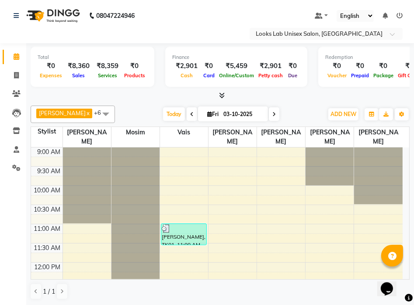
click at [190, 116] on icon at bounding box center [191, 114] width 3 height 5
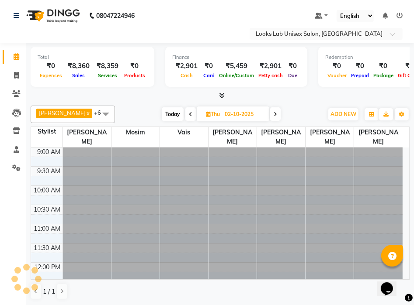
scroll to position [305, 0]
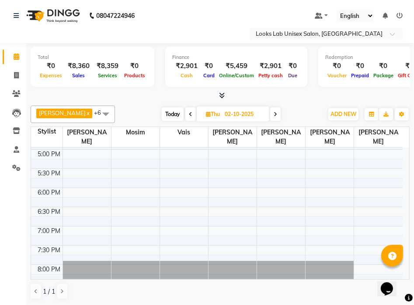
click at [271, 115] on span at bounding box center [275, 115] width 10 height 14
type input "03-10-2025"
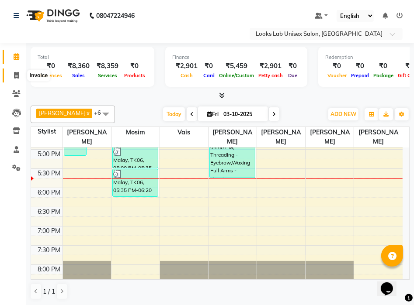
click at [14, 78] on icon at bounding box center [16, 75] width 5 height 7
select select "service"
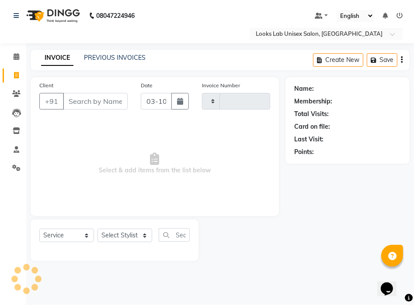
type input "1267"
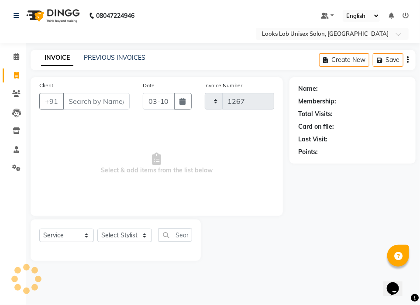
select select "9115"
click at [115, 235] on select "Select Stylist [PERSON_NAME] [PERSON_NAME] [PERSON_NAME] [PERSON_NAME] Manju [P…" at bounding box center [124, 236] width 55 height 14
select select "93210"
click at [97, 229] on select "Select Stylist [PERSON_NAME] [PERSON_NAME] [PERSON_NAME] [PERSON_NAME] Manju [P…" at bounding box center [124, 236] width 55 height 14
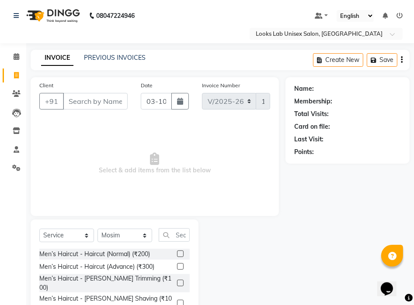
click at [177, 267] on label at bounding box center [180, 267] width 7 height 7
click at [177, 267] on input "checkbox" at bounding box center [180, 267] width 6 height 6
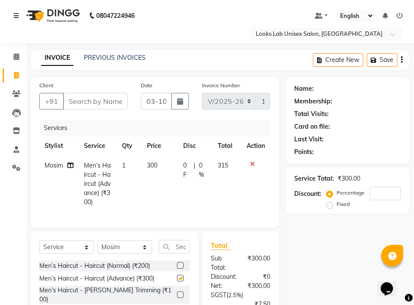
checkbox input "false"
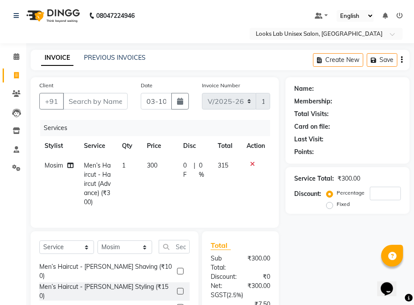
click at [177, 288] on label at bounding box center [180, 291] width 7 height 7
click at [177, 289] on input "checkbox" at bounding box center [180, 292] width 6 height 6
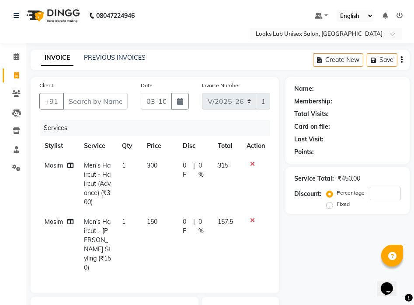
checkbox input "false"
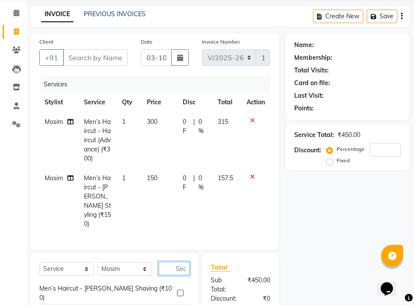
click at [177, 262] on input "text" at bounding box center [174, 269] width 31 height 14
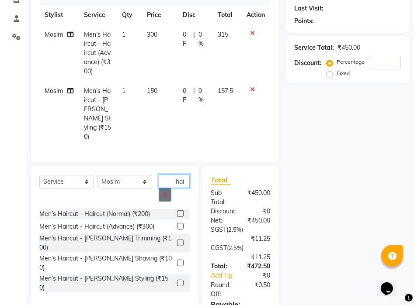
scroll to position [0, 0]
type input "h"
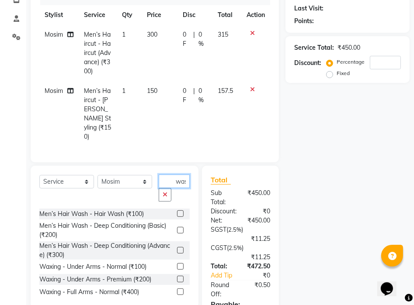
scroll to position [0, 2]
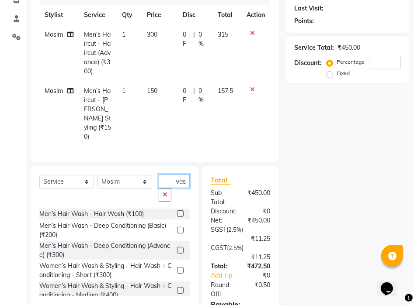
type input "was"
click at [177, 211] on label at bounding box center [180, 214] width 7 height 7
click at [177, 212] on input "checkbox" at bounding box center [180, 215] width 6 height 6
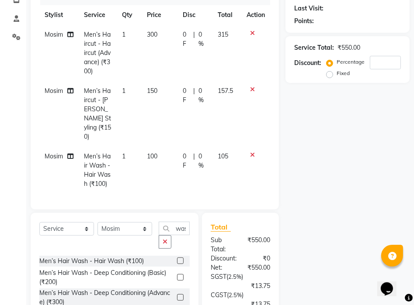
checkbox input "false"
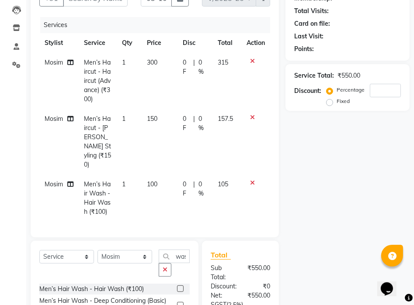
scroll to position [16, 0]
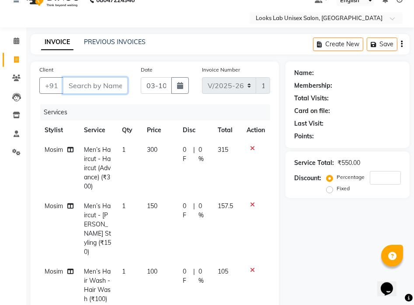
click at [78, 87] on input "Client" at bounding box center [95, 85] width 65 height 17
click at [251, 206] on icon at bounding box center [252, 205] width 5 height 6
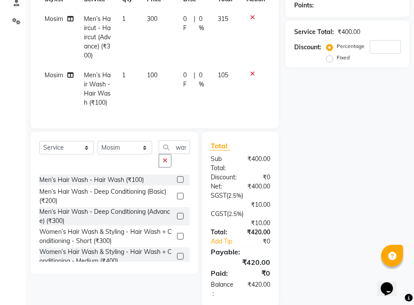
scroll to position [59, 0]
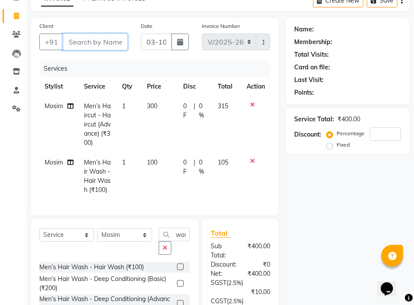
click at [109, 46] on input "Client" at bounding box center [95, 42] width 65 height 17
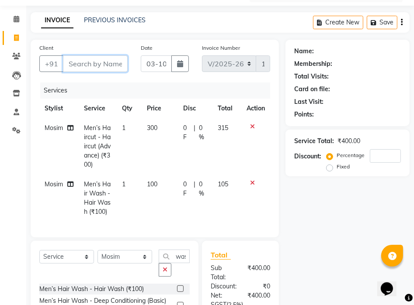
scroll to position [68, 0]
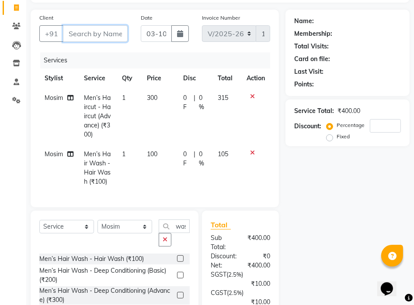
click at [85, 37] on input "Client" at bounding box center [95, 33] width 65 height 17
type input "8"
type input "0"
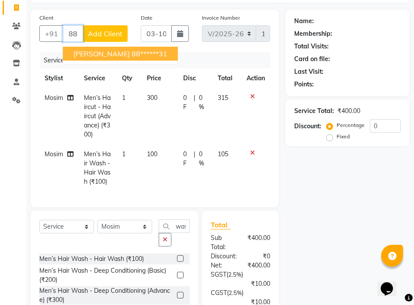
click at [132, 53] on ngb-highlight "88******31" at bounding box center [150, 53] width 36 height 9
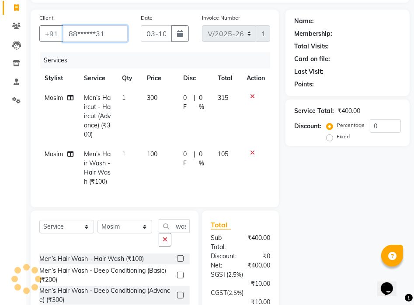
type input "88******31"
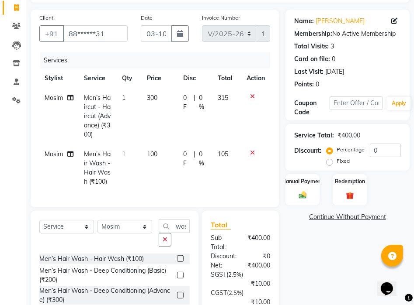
scroll to position [169, 0]
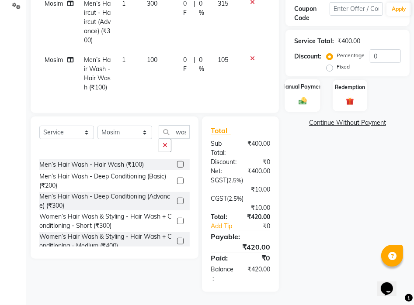
click at [316, 100] on div "Manual Payment" at bounding box center [303, 95] width 36 height 33
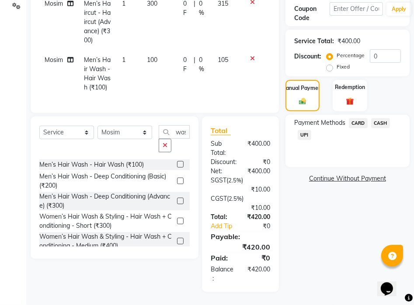
click at [301, 131] on span "UPI" at bounding box center [305, 135] width 14 height 10
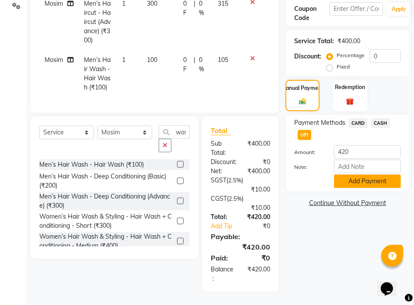
click at [360, 175] on button "Add Payment" at bounding box center [367, 182] width 67 height 14
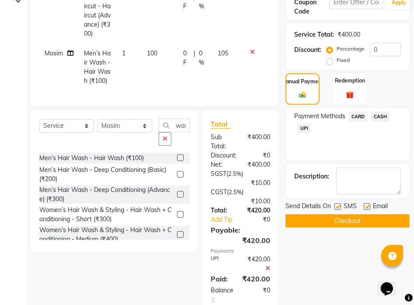
click at [344, 222] on button "Checkout" at bounding box center [347, 222] width 124 height 14
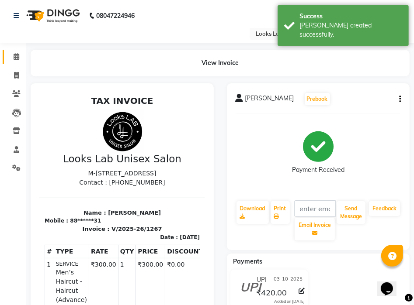
click at [17, 62] on link "Calendar" at bounding box center [13, 57] width 21 height 14
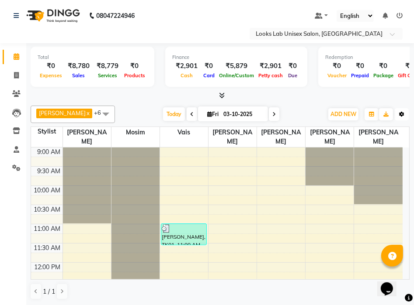
click at [404, 117] on button "Toggle Dropdown" at bounding box center [402, 114] width 14 height 12
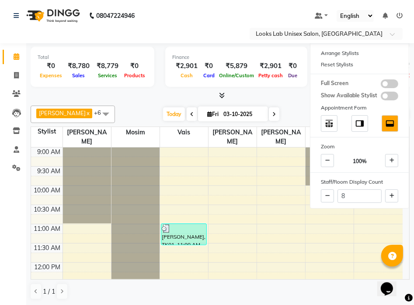
click at [301, 113] on div "[DATE] [DATE]" at bounding box center [221, 114] width 204 height 13
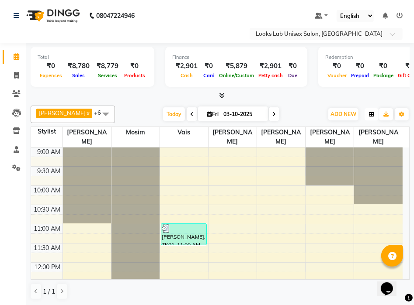
click at [368, 113] on button "button" at bounding box center [371, 114] width 14 height 12
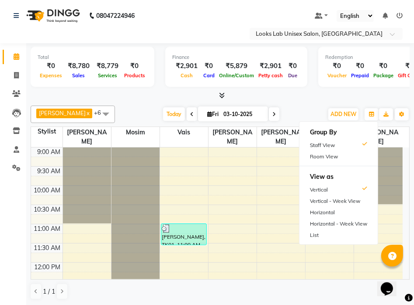
click at [308, 106] on div "[PERSON_NAME] x [PERSON_NAME] x [PERSON_NAME] x Vais x [PERSON_NAME] x [PERSON_…" at bounding box center [220, 114] width 379 height 17
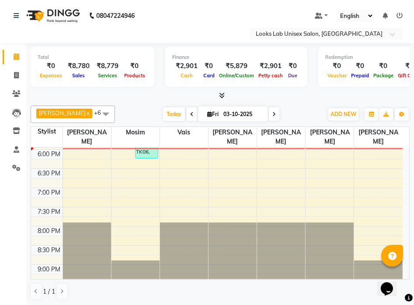
scroll to position [362, 0]
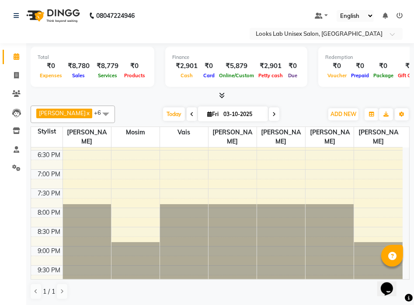
click at [54, 80] on div "Expenses" at bounding box center [51, 75] width 27 height 9
click at [399, 114] on button "Toggle Dropdown" at bounding box center [402, 114] width 14 height 12
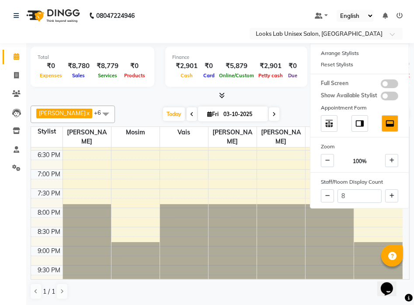
click at [302, 91] on div at bounding box center [220, 95] width 379 height 9
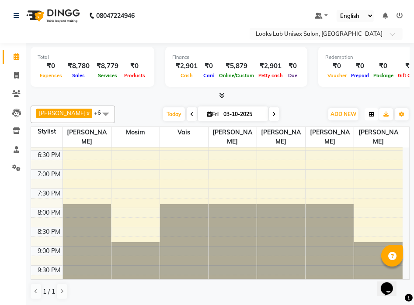
click at [368, 114] on button "button" at bounding box center [371, 114] width 14 height 12
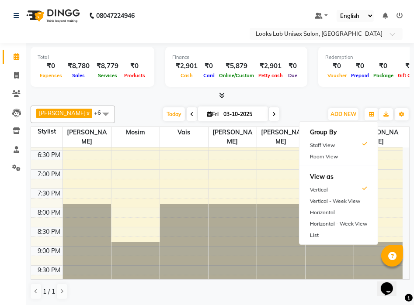
click at [306, 106] on div "[PERSON_NAME] x [PERSON_NAME] x [PERSON_NAME] x Vais x [PERSON_NAME] x [PERSON_…" at bounding box center [220, 114] width 379 height 17
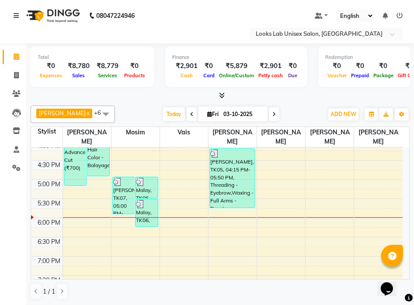
scroll to position [232, 0]
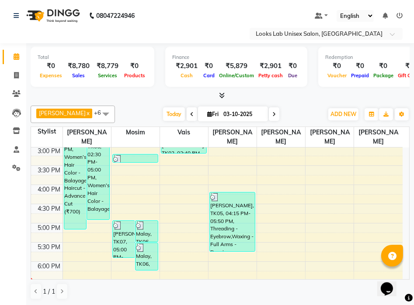
click at [399, 17] on icon at bounding box center [399, 16] width 6 height 6
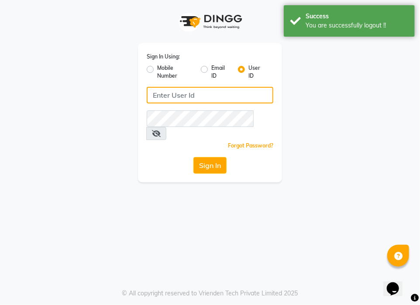
type input "lookslab"
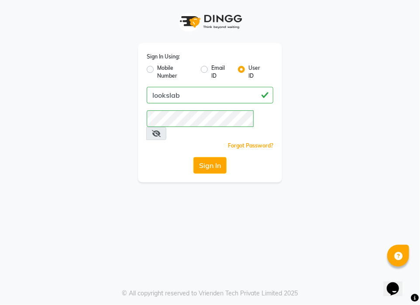
click at [157, 73] on label "Mobile Number" at bounding box center [175, 72] width 37 height 16
click at [157, 70] on input "Mobile Number" at bounding box center [160, 67] width 6 height 6
radio input "true"
radio input "false"
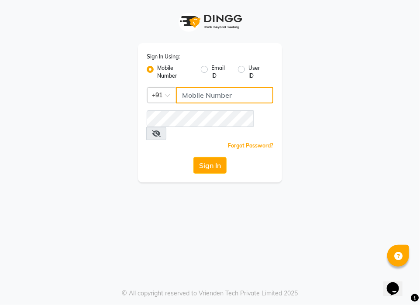
drag, startPoint x: 199, startPoint y: 93, endPoint x: 190, endPoint y: 100, distance: 11.5
click at [199, 93] on input "Username" at bounding box center [224, 95] width 97 height 17
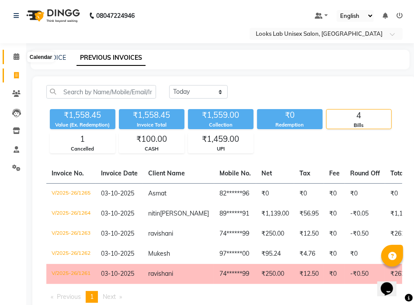
click at [18, 55] on icon at bounding box center [17, 56] width 6 height 7
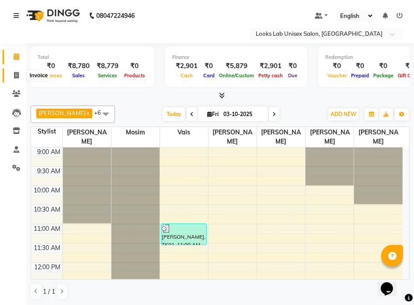
click at [15, 77] on icon at bounding box center [16, 75] width 5 height 7
select select "service"
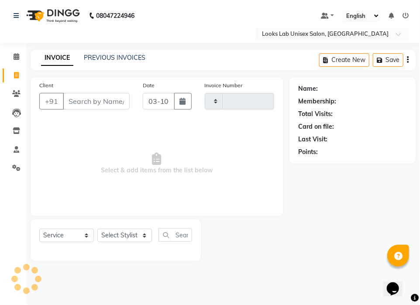
type input "1268"
select select "9115"
click at [72, 104] on input "Client" at bounding box center [96, 101] width 67 height 17
click at [71, 101] on input "Client" at bounding box center [96, 101] width 67 height 17
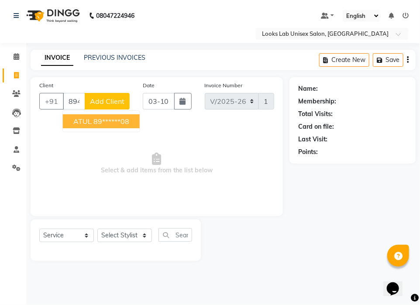
click at [86, 119] on span "ATUL" at bounding box center [82, 121] width 18 height 9
type input "89******08"
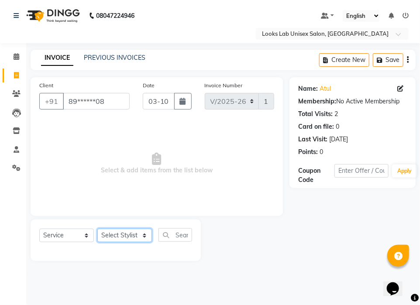
click at [121, 239] on select "Select Stylist [PERSON_NAME] [PERSON_NAME] [PERSON_NAME] [PERSON_NAME] Manju [P…" at bounding box center [124, 236] width 55 height 14
select select "93210"
click at [97, 229] on select "Select Stylist [PERSON_NAME] [PERSON_NAME] [PERSON_NAME] [PERSON_NAME] Manju [P…" at bounding box center [124, 236] width 55 height 14
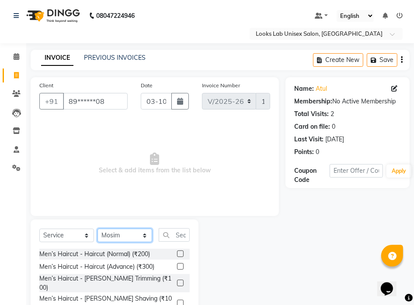
scroll to position [56, 0]
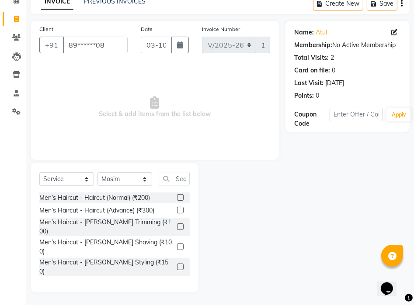
click at [177, 264] on label at bounding box center [180, 267] width 7 height 7
click at [177, 265] on input "checkbox" at bounding box center [180, 268] width 6 height 6
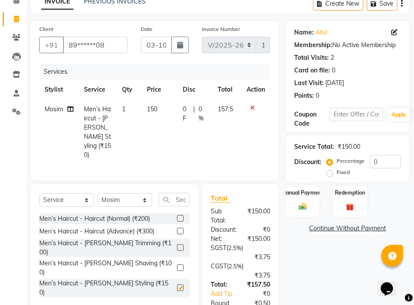
checkbox input "false"
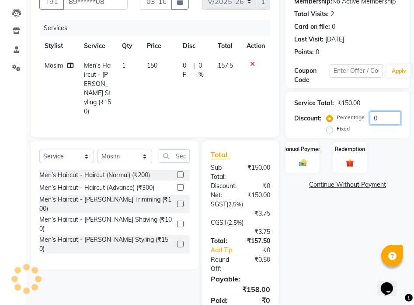
click at [380, 117] on input "0" at bounding box center [385, 118] width 31 height 14
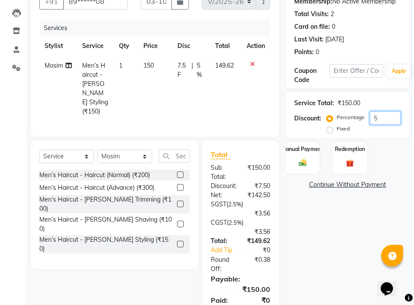
type input "5"
click at [313, 159] on div "Manual Payment" at bounding box center [303, 157] width 36 height 33
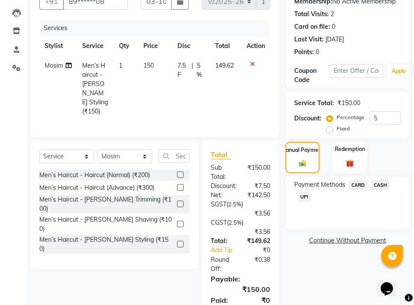
scroll to position [140, 0]
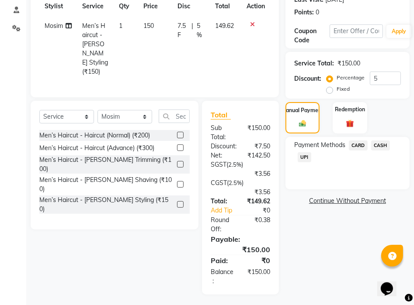
drag, startPoint x: 386, startPoint y: 143, endPoint x: 372, endPoint y: 222, distance: 79.8
click at [386, 145] on span "CASH" at bounding box center [380, 146] width 19 height 10
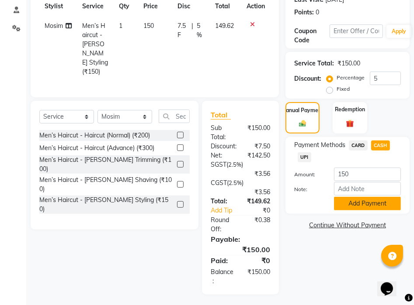
click at [361, 204] on button "Add Payment" at bounding box center [367, 204] width 67 height 14
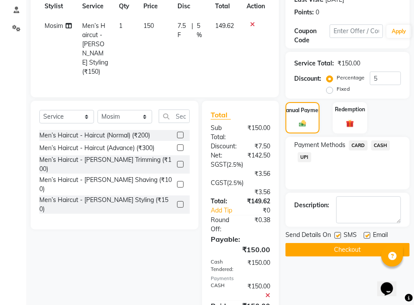
click at [354, 253] on button "Checkout" at bounding box center [347, 250] width 124 height 14
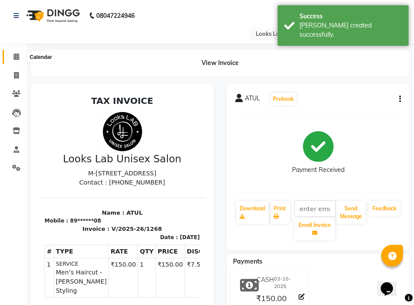
click at [18, 60] on span at bounding box center [16, 57] width 15 height 10
click at [20, 61] on span at bounding box center [16, 57] width 15 height 10
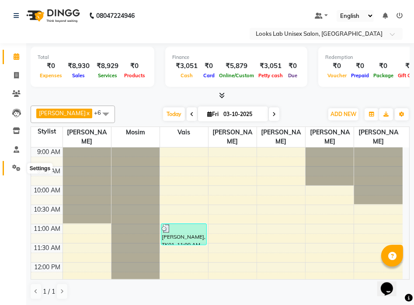
click at [16, 165] on icon at bounding box center [16, 168] width 8 height 7
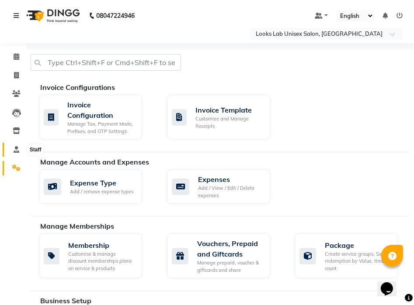
click at [17, 151] on icon at bounding box center [17, 149] width 6 height 7
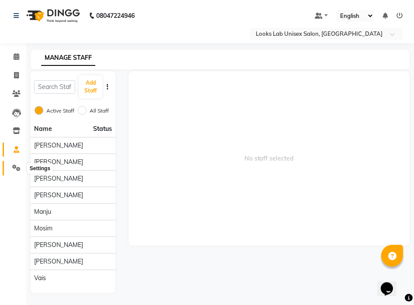
click at [16, 167] on icon at bounding box center [16, 168] width 8 height 7
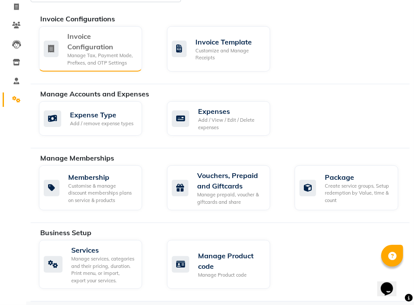
scroll to position [45, 0]
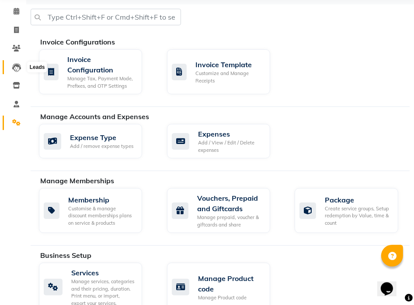
click at [17, 71] on icon at bounding box center [16, 67] width 9 height 9
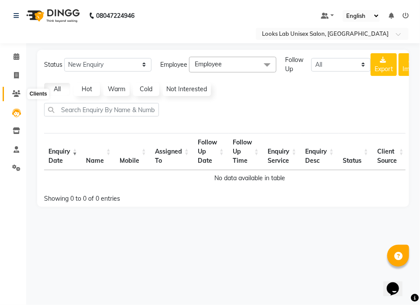
click at [19, 94] on icon at bounding box center [16, 93] width 8 height 7
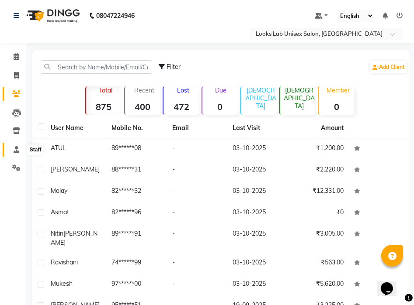
click at [12, 151] on span at bounding box center [16, 150] width 15 height 10
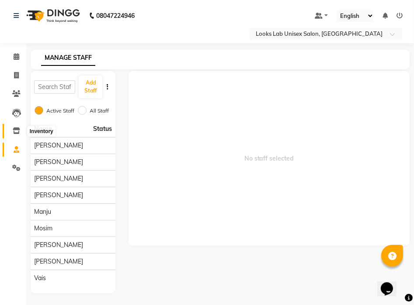
click at [14, 130] on icon at bounding box center [16, 131] width 7 height 7
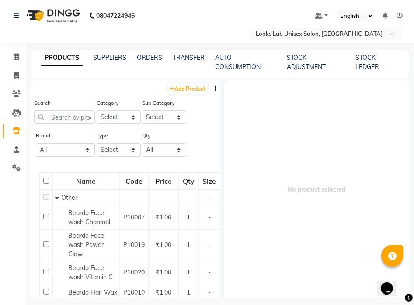
click at [12, 120] on li "Leads" at bounding box center [13, 113] width 26 height 19
click at [14, 110] on icon at bounding box center [16, 113] width 9 height 9
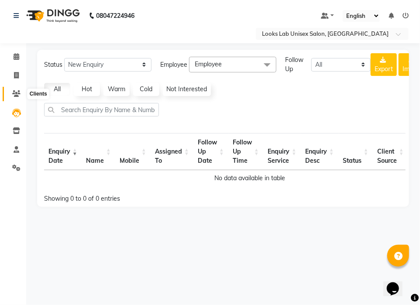
click at [13, 94] on icon at bounding box center [16, 93] width 8 height 7
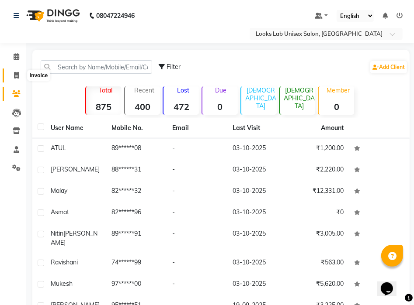
click at [17, 73] on icon at bounding box center [16, 75] width 5 height 7
select select "service"
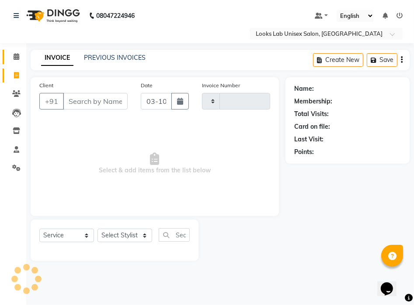
type input "1269"
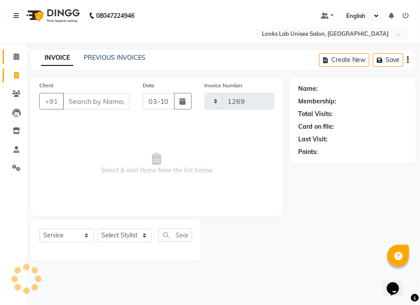
select select "9115"
click at [17, 57] on icon at bounding box center [17, 56] width 6 height 7
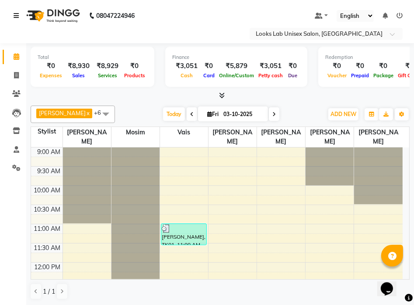
click at [16, 17] on icon at bounding box center [16, 16] width 5 height 6
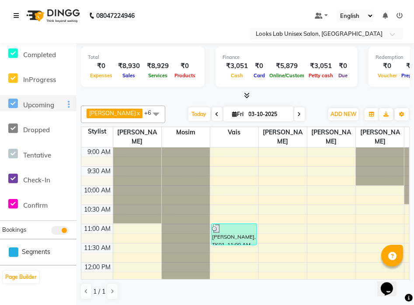
scroll to position [10, 0]
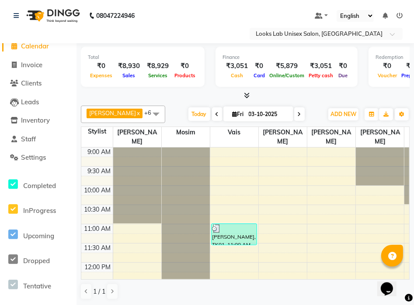
click at [68, 31] on div "Select Location × Looks Lab Unisex Salon, Lda Colony" at bounding box center [207, 34] width 400 height 12
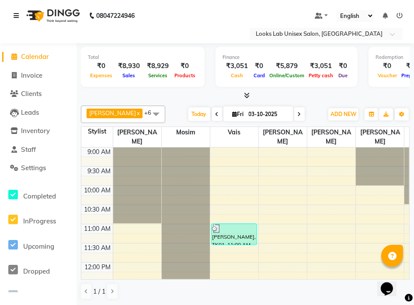
click at [17, 11] on link at bounding box center [18, 15] width 9 height 24
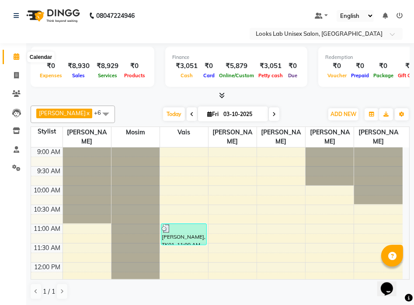
click at [17, 55] on icon at bounding box center [17, 56] width 6 height 7
click at [15, 91] on icon at bounding box center [16, 93] width 8 height 7
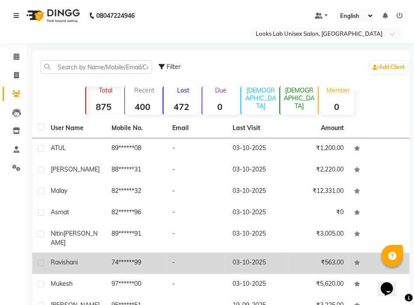
scroll to position [84, 0]
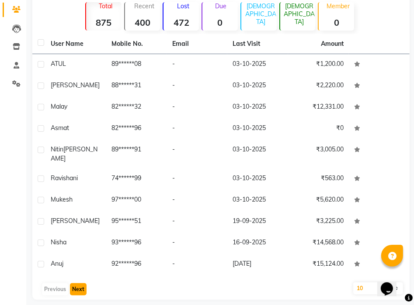
click at [75, 284] on button "Next" at bounding box center [78, 290] width 17 height 12
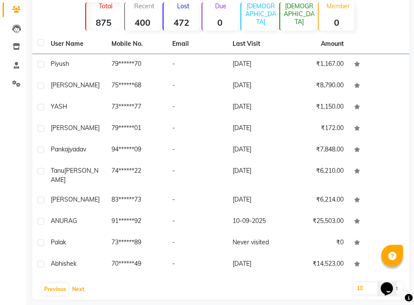
scroll to position [0, 0]
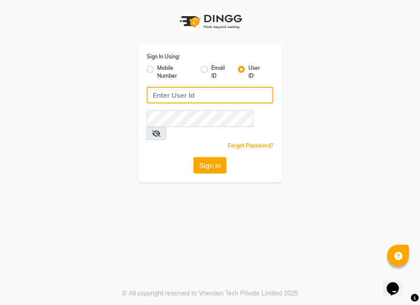
type input "lookslab"
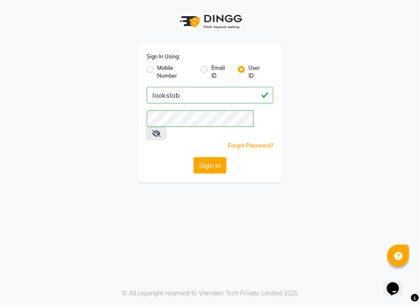
click at [157, 68] on label "Mobile Number" at bounding box center [175, 72] width 37 height 16
click at [157, 68] on input "Mobile Number" at bounding box center [160, 67] width 6 height 6
radio input "true"
radio input "false"
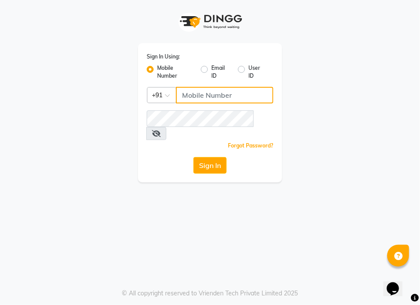
click at [200, 96] on input "Username" at bounding box center [224, 95] width 97 height 17
type input "8299508996"
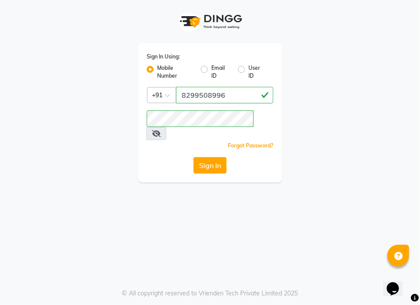
click at [167, 127] on span at bounding box center [156, 133] width 20 height 13
click at [161, 130] on icon at bounding box center [156, 133] width 9 height 7
click at [160, 130] on icon at bounding box center [156, 133] width 8 height 7
click at [161, 130] on icon at bounding box center [156, 133] width 9 height 7
click at [217, 157] on button "Sign In" at bounding box center [210, 165] width 33 height 17
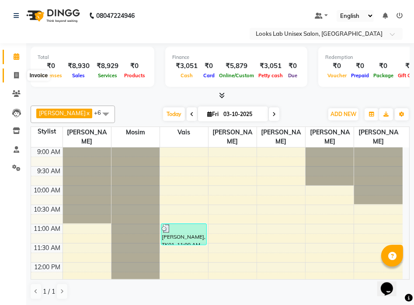
click at [14, 75] on icon at bounding box center [16, 75] width 5 height 7
select select "service"
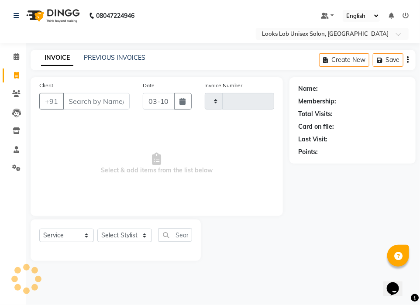
type input "1269"
select select "9115"
click at [124, 58] on link "PREVIOUS INVOICES" at bounding box center [115, 58] width 62 height 8
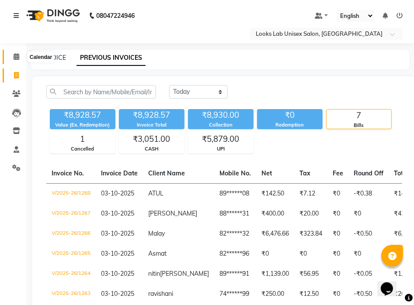
drag, startPoint x: 17, startPoint y: 59, endPoint x: 23, endPoint y: 59, distance: 5.2
click at [18, 59] on icon at bounding box center [17, 56] width 6 height 7
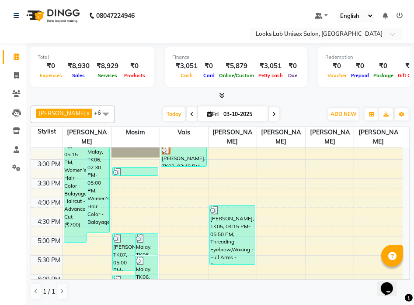
scroll to position [262, 0]
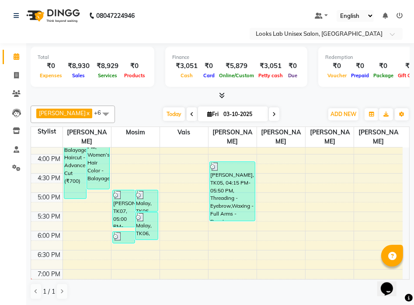
click at [283, 114] on div "[DATE] [DATE]" at bounding box center [221, 114] width 204 height 13
click at [14, 76] on icon at bounding box center [16, 75] width 5 height 7
select select "service"
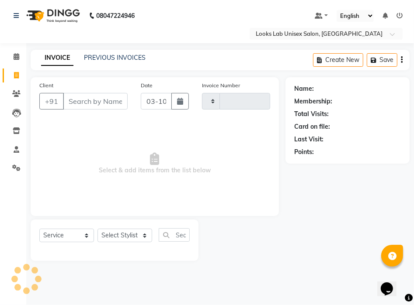
type input "1269"
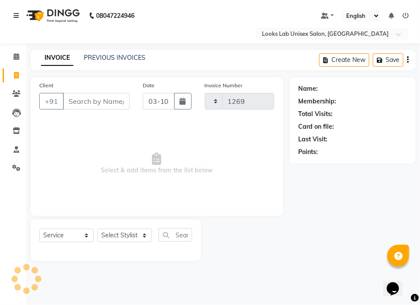
select select "9115"
click at [100, 59] on link "PREVIOUS INVOICES" at bounding box center [115, 58] width 62 height 8
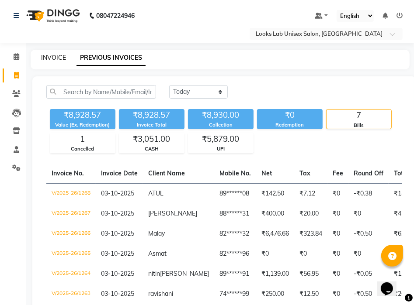
click at [54, 59] on link "INVOICE" at bounding box center [53, 58] width 25 height 8
select select "9115"
select select "service"
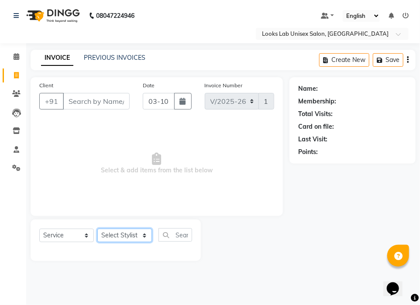
click at [134, 237] on select "Select Stylist [PERSON_NAME] [PERSON_NAME] [PERSON_NAME] [PERSON_NAME] Manju [P…" at bounding box center [124, 236] width 55 height 14
select select "93213"
click at [97, 229] on select "Select Stylist [PERSON_NAME] [PERSON_NAME] [PERSON_NAME] [PERSON_NAME] Manju [P…" at bounding box center [124, 236] width 55 height 14
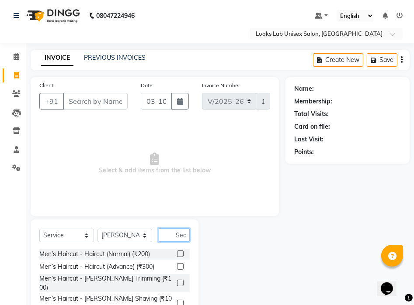
click at [172, 239] on input "text" at bounding box center [174, 236] width 31 height 14
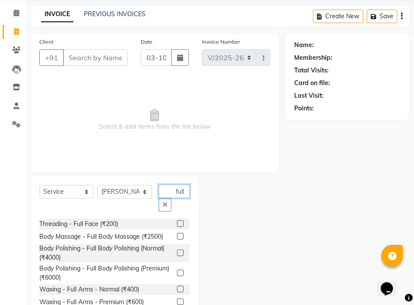
scroll to position [70, 0]
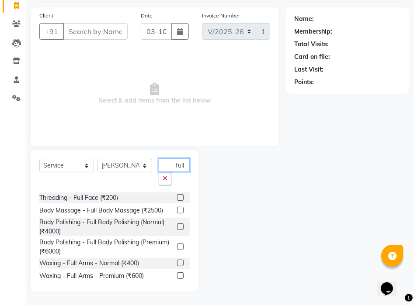
type input "full"
click at [177, 277] on label at bounding box center [180, 276] width 7 height 7
click at [177, 277] on input "checkbox" at bounding box center [180, 277] width 6 height 6
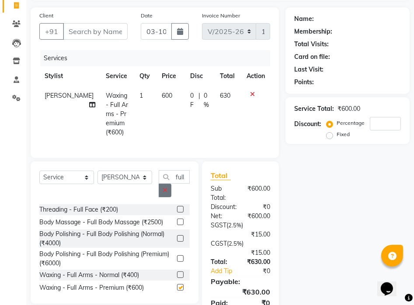
checkbox input "false"
click at [175, 176] on input "full" at bounding box center [174, 177] width 31 height 14
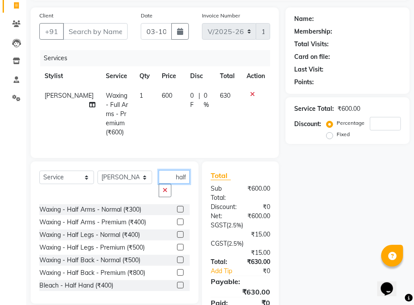
scroll to position [0, 0]
type input "half"
click at [177, 245] on label at bounding box center [180, 247] width 7 height 7
click at [177, 245] on input "checkbox" at bounding box center [180, 248] width 6 height 6
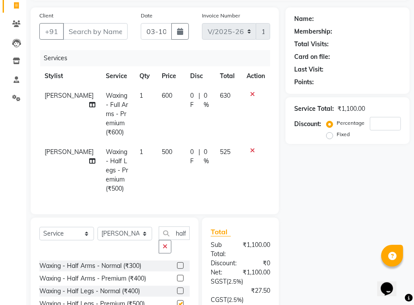
checkbox input "false"
click at [185, 227] on input "half" at bounding box center [174, 234] width 31 height 14
drag, startPoint x: 185, startPoint y: 221, endPoint x: 176, endPoint y: 221, distance: 9.2
click at [176, 227] on input "half" at bounding box center [174, 234] width 31 height 14
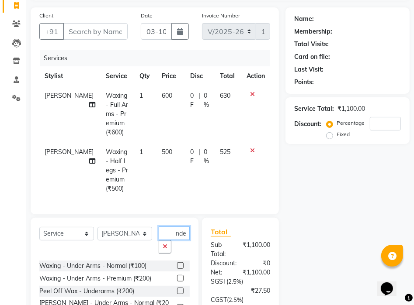
scroll to position [0, 6]
type input "under"
click at [180, 288] on label at bounding box center [180, 291] width 7 height 7
click at [180, 289] on input "checkbox" at bounding box center [180, 292] width 6 height 6
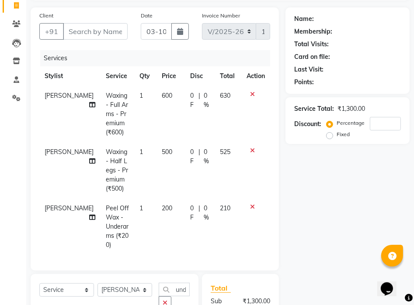
checkbox input "false"
click at [184, 283] on input "under" at bounding box center [174, 290] width 31 height 14
click at [189, 283] on input "under" at bounding box center [174, 290] width 31 height 14
drag, startPoint x: 189, startPoint y: 267, endPoint x: 147, endPoint y: 264, distance: 42.1
click at [160, 283] on input "under" at bounding box center [174, 290] width 31 height 14
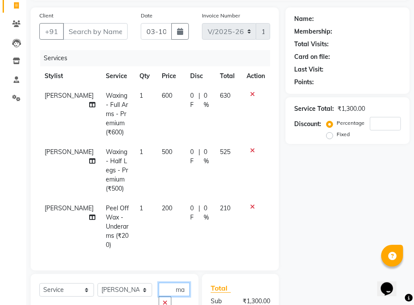
type input "m"
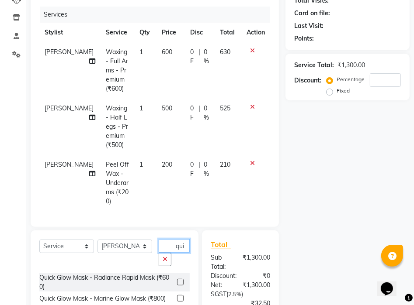
type input "qui"
click at [177, 279] on label at bounding box center [180, 282] width 7 height 7
click at [177, 280] on input "checkbox" at bounding box center [180, 283] width 6 height 6
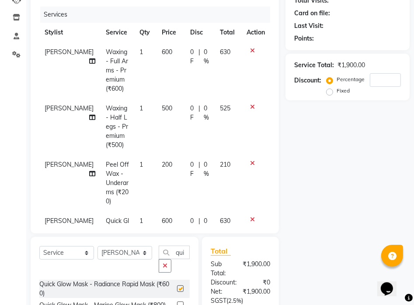
checkbox input "false"
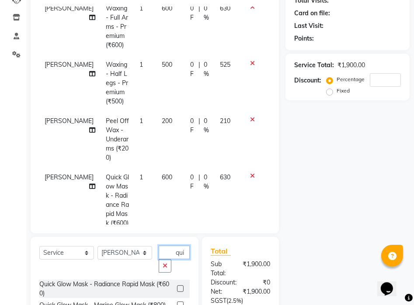
drag, startPoint x: 185, startPoint y: 253, endPoint x: 165, endPoint y: 256, distance: 20.8
click at [165, 256] on input "qui" at bounding box center [174, 253] width 31 height 14
drag, startPoint x: 186, startPoint y: 254, endPoint x: 157, endPoint y: 259, distance: 29.3
click at [157, 259] on div "Select Service Product Membership Package Voucher Prepaid Gift Card Select Styl…" at bounding box center [114, 263] width 150 height 34
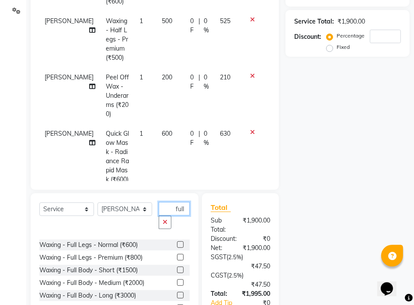
scroll to position [131, 0]
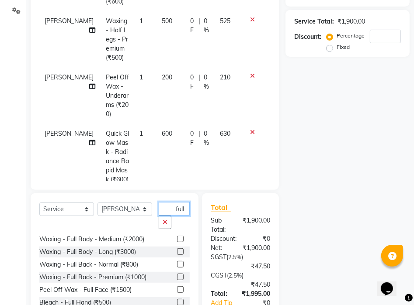
type input "full"
click at [177, 290] on label at bounding box center [180, 290] width 7 height 7
click at [177, 290] on input "checkbox" at bounding box center [180, 291] width 6 height 6
checkbox input "false"
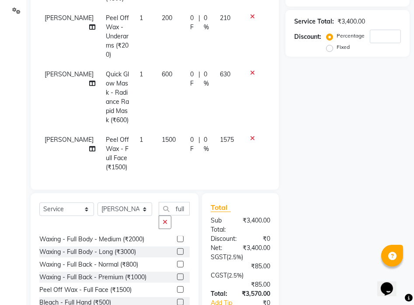
click at [162, 136] on span "1500" at bounding box center [169, 140] width 14 height 8
click at [134, 131] on td "Peel Off Wax - Full Face (₹1500)" at bounding box center [118, 153] width 34 height 47
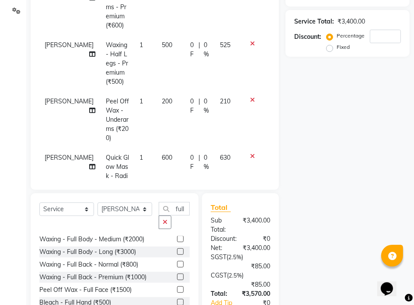
select select "93213"
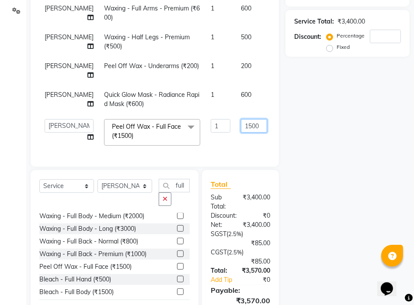
click at [241, 133] on input "1500" at bounding box center [254, 126] width 26 height 14
drag, startPoint x: 225, startPoint y: 144, endPoint x: 213, endPoint y: 145, distance: 11.4
click at [241, 133] on input "1500" at bounding box center [254, 126] width 26 height 14
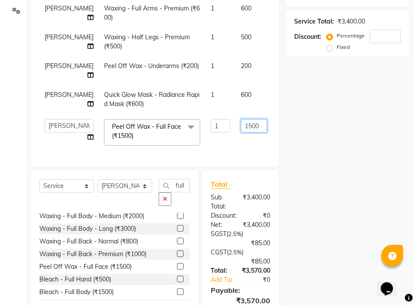
drag, startPoint x: 236, startPoint y: 143, endPoint x: 208, endPoint y: 146, distance: 28.1
click at [236, 146] on td "1500" at bounding box center [254, 132] width 37 height 37
type input "400"
click at [328, 173] on div "Name: Membership: Total Visits: Card on file: Last Visit: Points: Service Total…" at bounding box center [350, 133] width 131 height 426
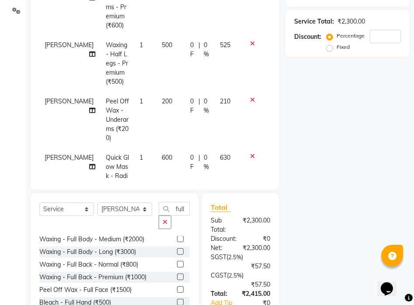
click at [328, 173] on div "Name: Membership: Total Visits: Card on file: Last Visit: Points: Service Total…" at bounding box center [350, 144] width 131 height 449
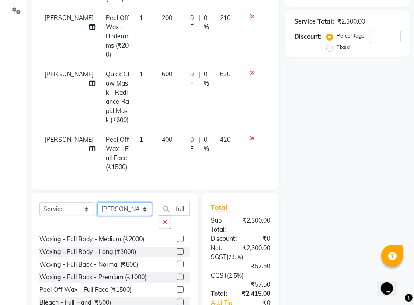
click at [126, 213] on select "Select Stylist [PERSON_NAME] [PERSON_NAME] [PERSON_NAME] [PERSON_NAME] Manju [P…" at bounding box center [124, 210] width 55 height 14
select select "93661"
click at [97, 203] on select "Select Stylist [PERSON_NAME] [PERSON_NAME] [PERSON_NAME] [PERSON_NAME] Manju [P…" at bounding box center [124, 210] width 55 height 14
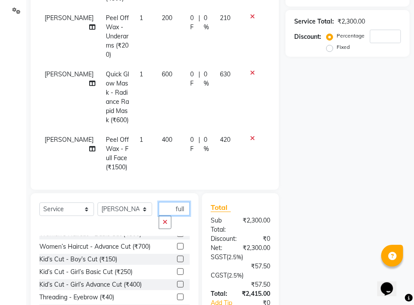
drag, startPoint x: 185, startPoint y: 205, endPoint x: 170, endPoint y: 213, distance: 17.2
click at [170, 213] on input "full" at bounding box center [174, 209] width 31 height 14
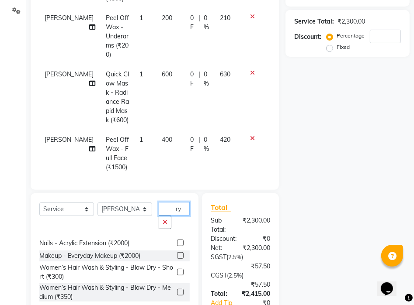
scroll to position [10, 0]
type input "r"
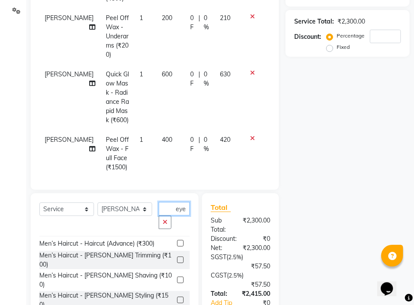
scroll to position [0, 0]
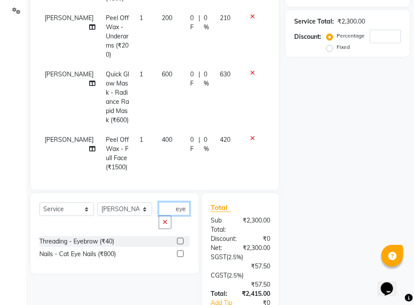
type input "eye"
click at [182, 239] on label at bounding box center [180, 241] width 7 height 7
click at [182, 239] on input "checkbox" at bounding box center [180, 242] width 6 height 6
checkbox input "false"
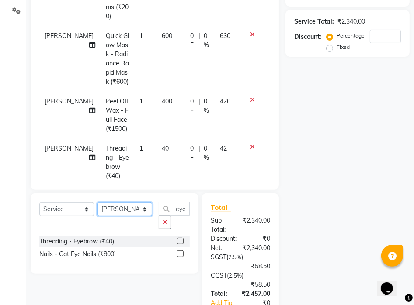
click at [122, 213] on select "Select Stylist [PERSON_NAME] [PERSON_NAME] [PERSON_NAME] [PERSON_NAME] Manju [P…" at bounding box center [124, 210] width 55 height 14
select select "93215"
click at [97, 203] on select "Select Stylist [PERSON_NAME] [PERSON_NAME] [PERSON_NAME] [PERSON_NAME] Manju [P…" at bounding box center [124, 210] width 55 height 14
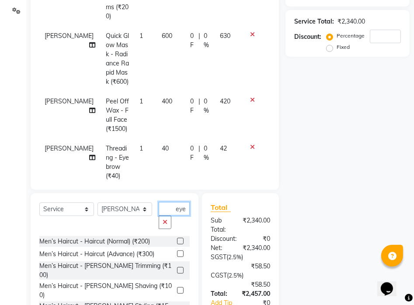
click at [186, 208] on input "eye" at bounding box center [174, 209] width 31 height 14
drag, startPoint x: 186, startPoint y: 208, endPoint x: 155, endPoint y: 221, distance: 33.7
click at [155, 221] on div "Select Service Product Membership Package Voucher Prepaid Gift Card Select Styl…" at bounding box center [114, 219] width 150 height 34
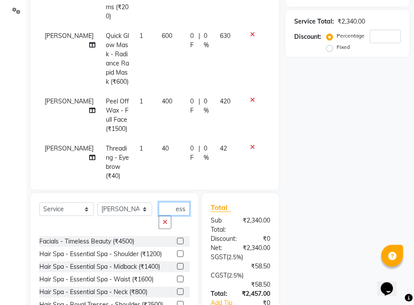
scroll to position [0, 2]
type input "esse"
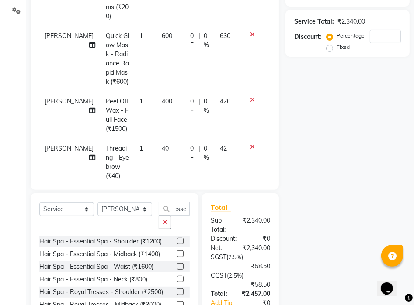
scroll to position [0, 0]
click at [177, 253] on label at bounding box center [180, 254] width 7 height 7
click at [177, 253] on input "checkbox" at bounding box center [180, 255] width 6 height 6
checkbox input "false"
drag, startPoint x: 186, startPoint y: 207, endPoint x: 157, endPoint y: 211, distance: 28.7
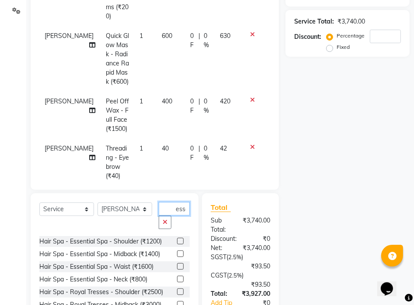
click at [183, 206] on input "esse" at bounding box center [174, 209] width 31 height 14
click at [157, 211] on div "Select Service Product Membership Package Voucher Prepaid Gift Card Select Styl…" at bounding box center [114, 219] width 150 height 34
drag, startPoint x: 187, startPoint y: 208, endPoint x: 150, endPoint y: 212, distance: 37.7
click at [150, 212] on div "Select Service Product Membership Package Voucher Prepaid Gift Card Select Styl…" at bounding box center [114, 219] width 150 height 34
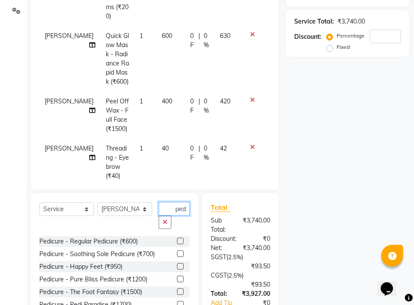
scroll to position [0, 2]
type input "pedi"
click at [177, 267] on label at bounding box center [180, 267] width 7 height 7
click at [177, 267] on input "checkbox" at bounding box center [180, 267] width 6 height 6
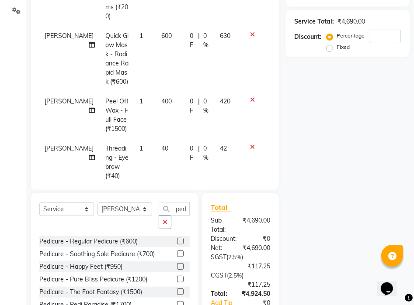
checkbox input "false"
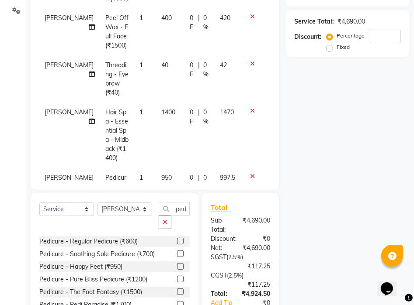
scroll to position [264, 0]
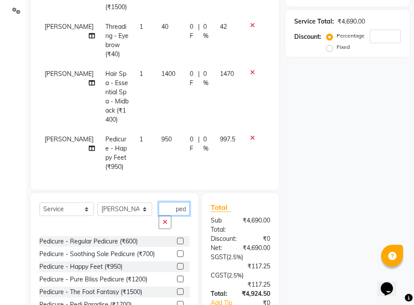
click at [184, 209] on input "pedi" at bounding box center [174, 209] width 31 height 14
type input "mani"
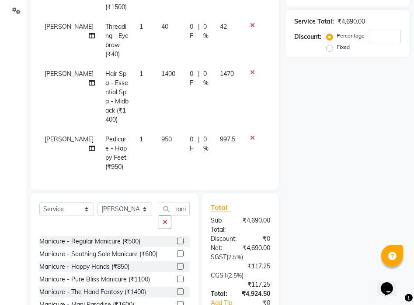
scroll to position [0, 0]
click at [177, 269] on label at bounding box center [180, 267] width 7 height 7
click at [177, 269] on input "checkbox" at bounding box center [180, 267] width 6 height 6
checkbox input "false"
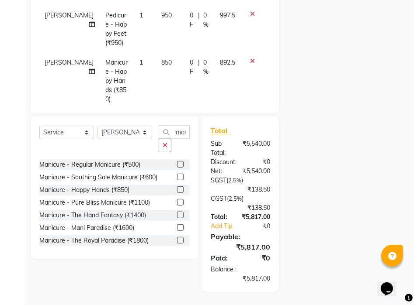
scroll to position [75, 0]
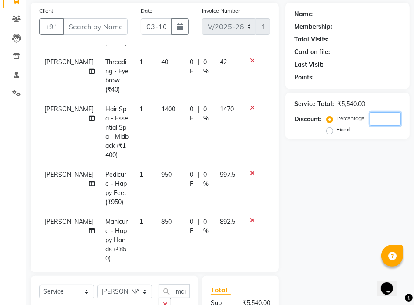
click at [376, 116] on input "number" at bounding box center [385, 119] width 31 height 14
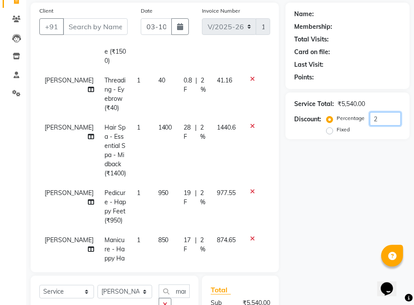
scroll to position [329, 0]
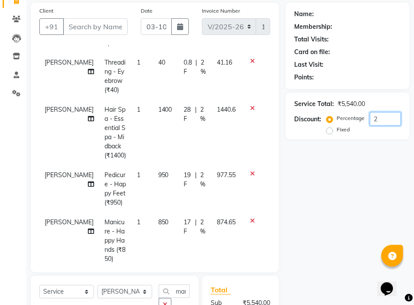
type input "20"
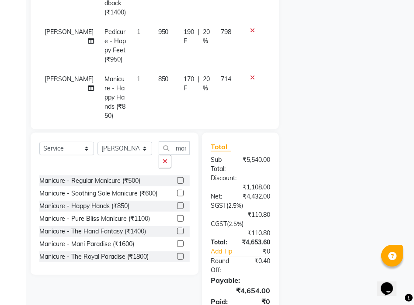
scroll to position [131, 0]
